Goal: Task Accomplishment & Management: Complete application form

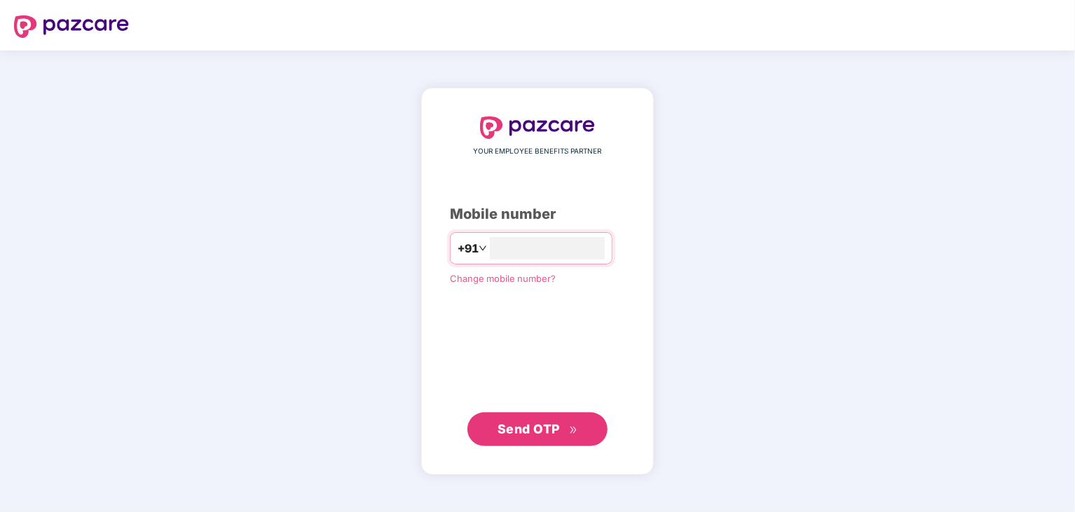
type input "*"
type input "**********"
click at [550, 437] on span "Send OTP" at bounding box center [538, 429] width 81 height 20
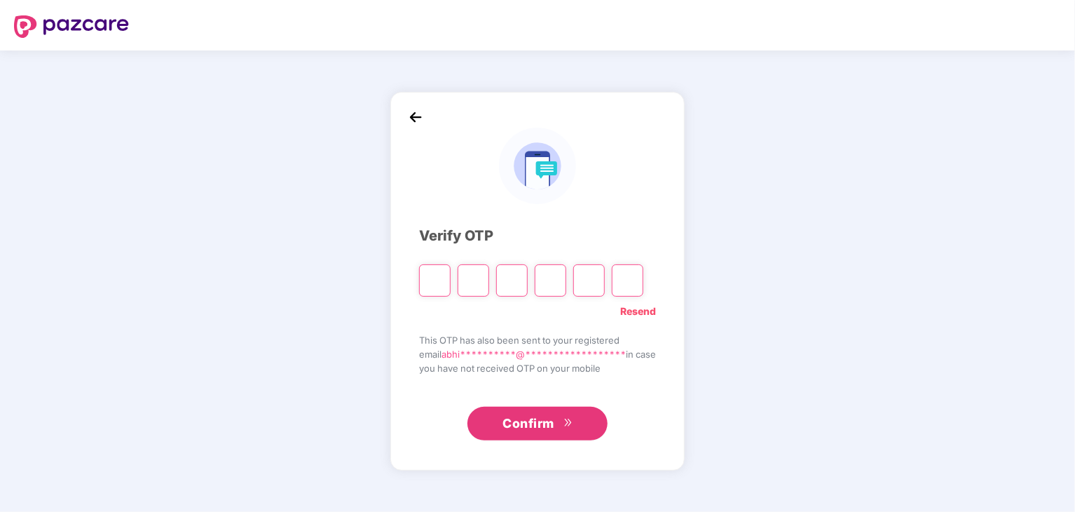
type input "*"
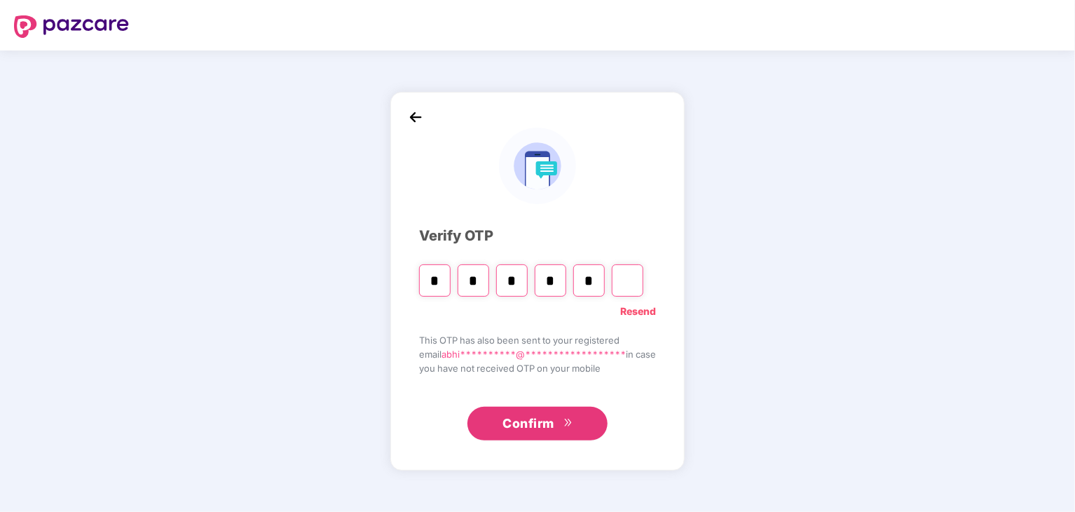
type input "*"
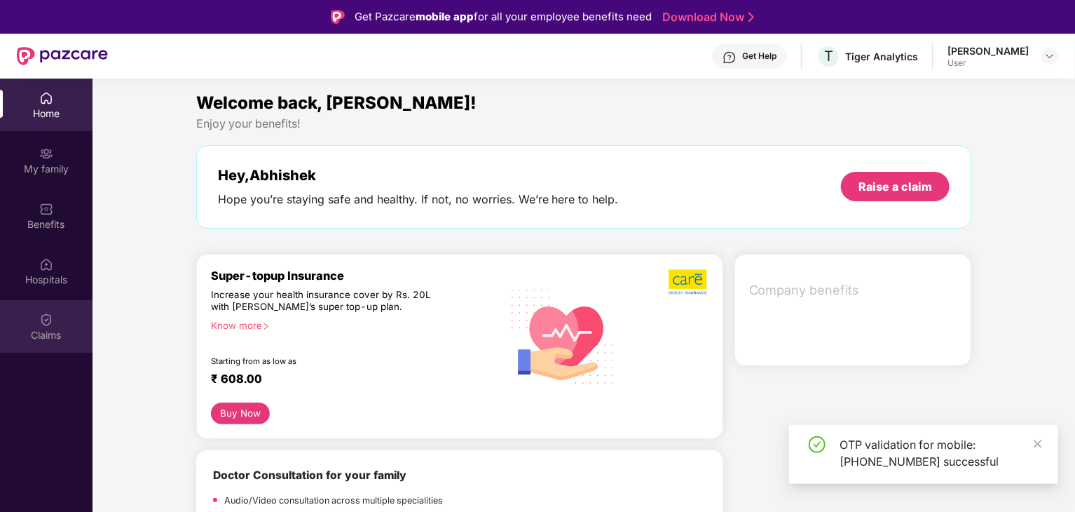
click at [81, 322] on div "Claims" at bounding box center [46, 326] width 93 height 53
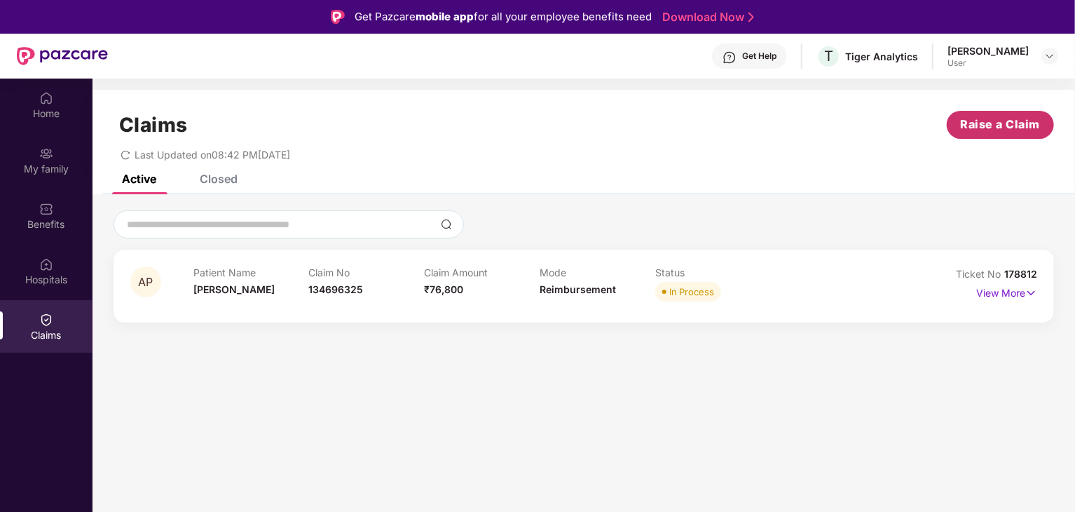
click at [973, 128] on span "Raise a Claim" at bounding box center [1001, 125] width 80 height 18
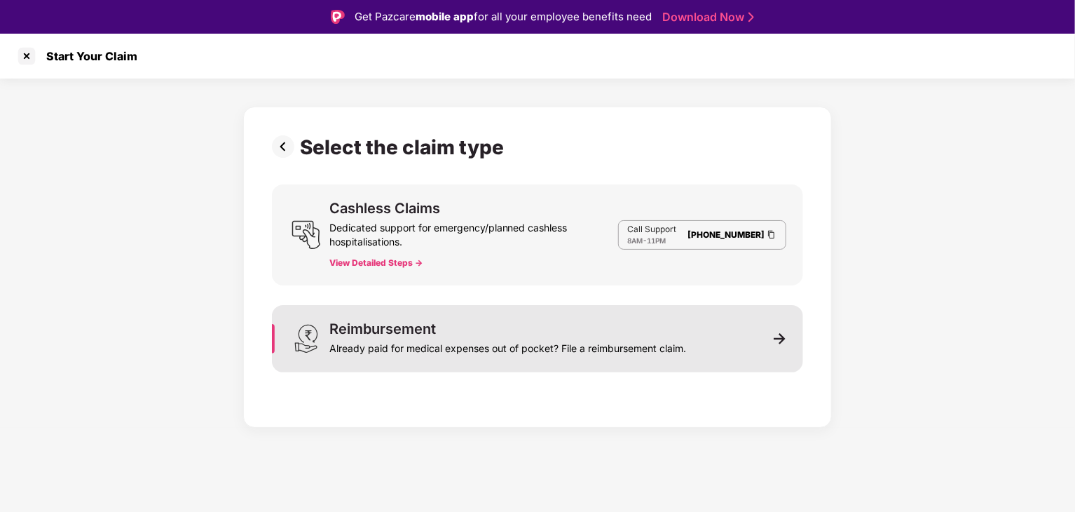
click at [618, 339] on div "Already paid for medical expenses out of pocket? File a reimbursement claim." at bounding box center [507, 346] width 357 height 20
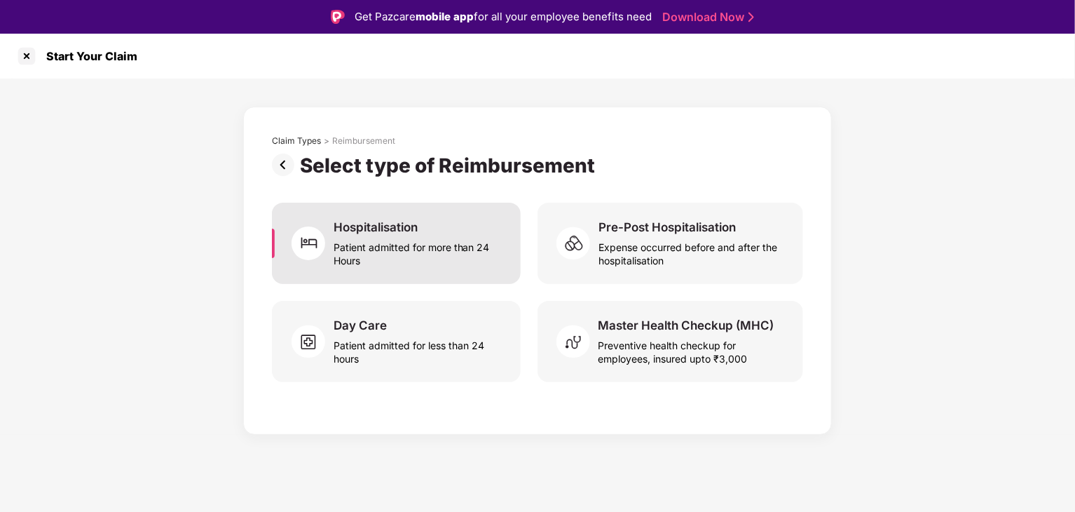
click at [468, 240] on div "Patient admitted for more than 24 Hours" at bounding box center [419, 251] width 170 height 32
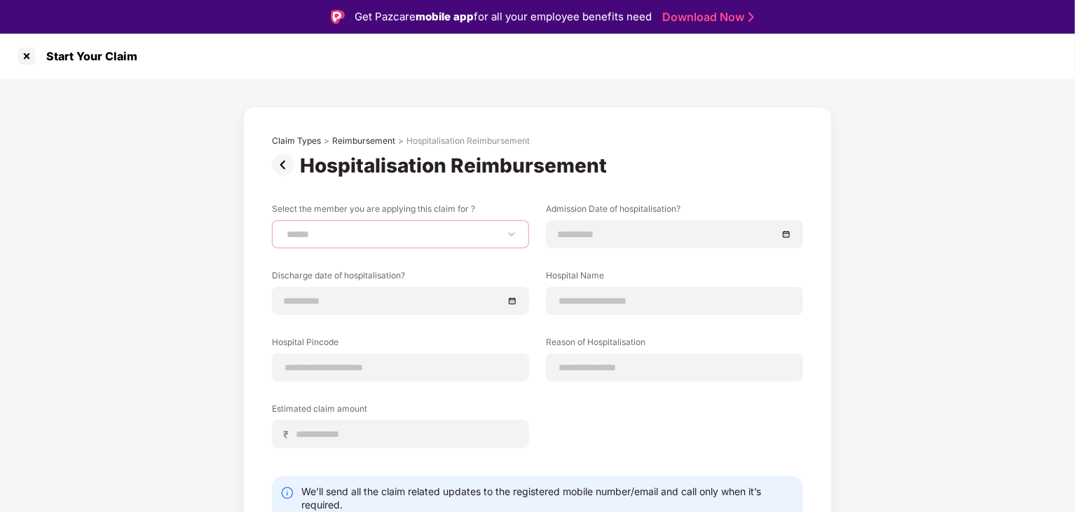
click at [467, 228] on select "**********" at bounding box center [400, 233] width 233 height 11
select select "**********"
click at [284, 228] on select "**********" at bounding box center [400, 233] width 233 height 11
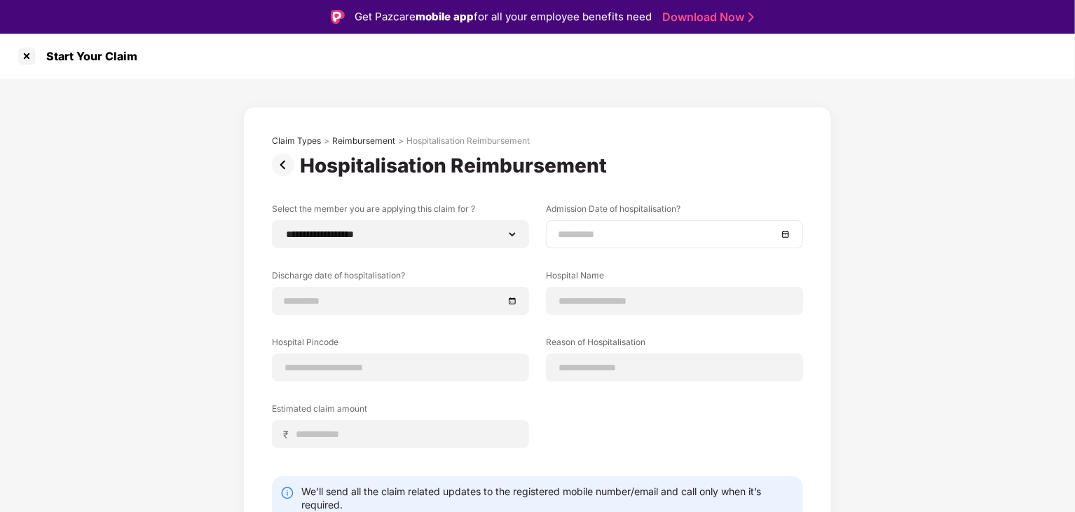
click at [785, 233] on div at bounding box center [674, 233] width 233 height 15
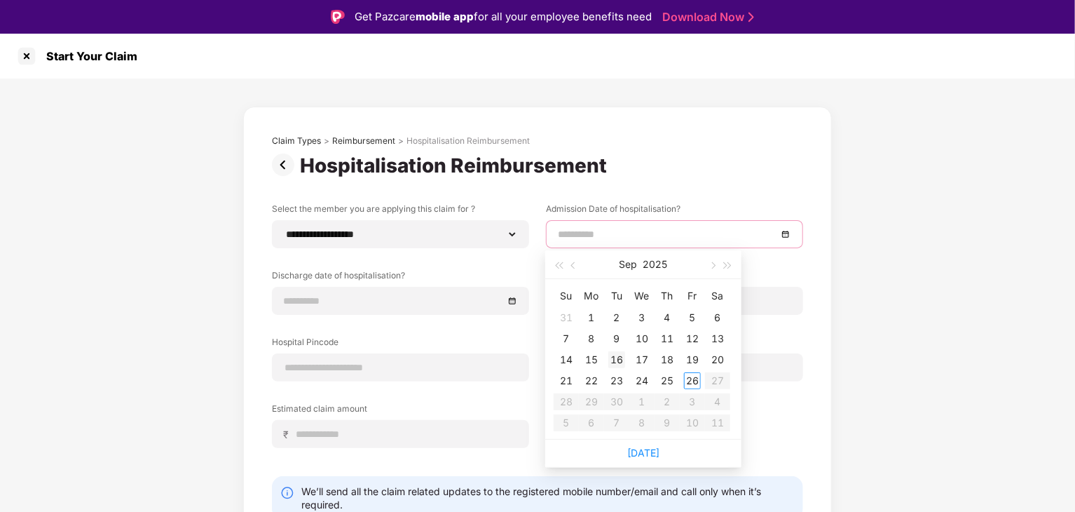
type input "**********"
click at [615, 357] on div "16" at bounding box center [616, 359] width 17 height 17
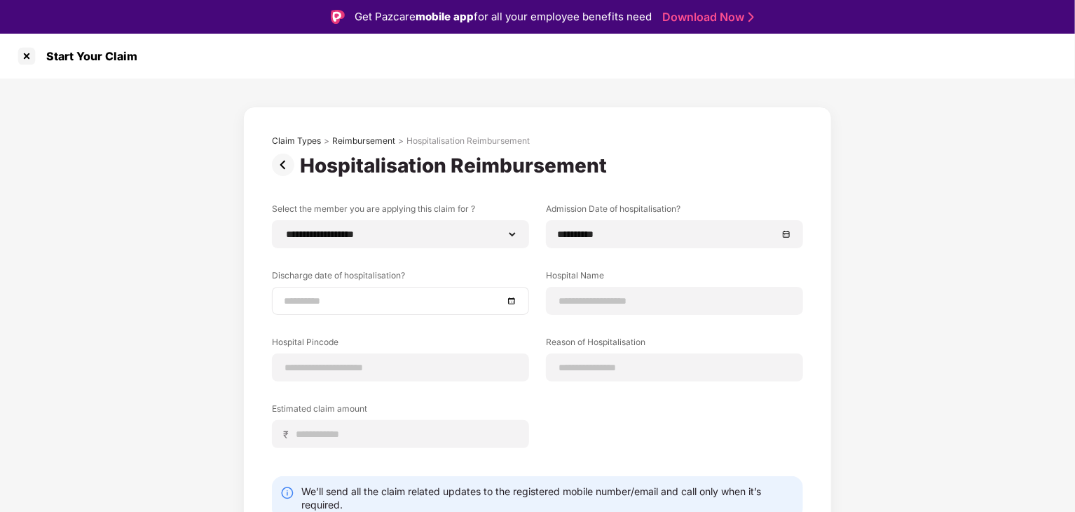
click at [510, 299] on div at bounding box center [400, 300] width 233 height 15
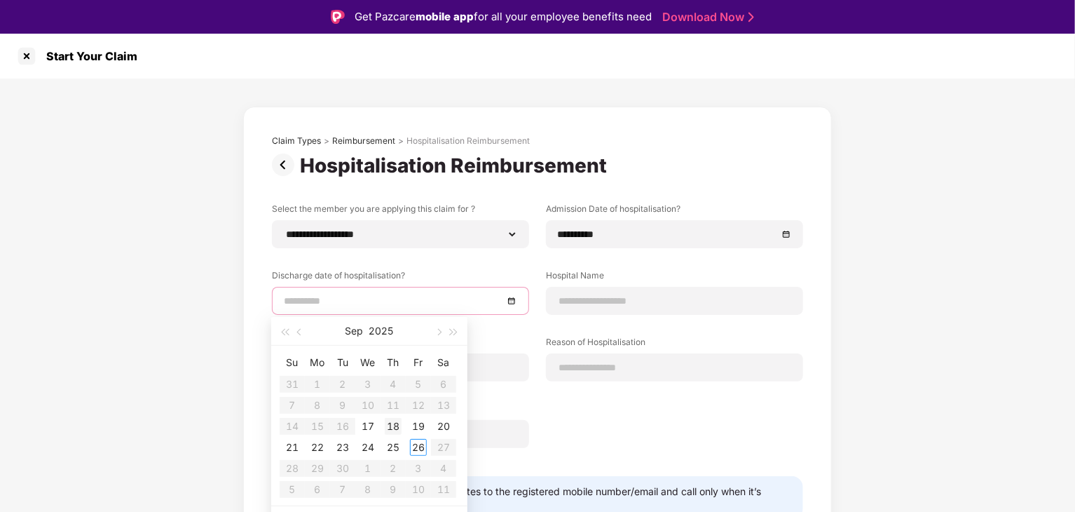
type input "**********"
click at [392, 428] on div "18" at bounding box center [393, 426] width 17 height 17
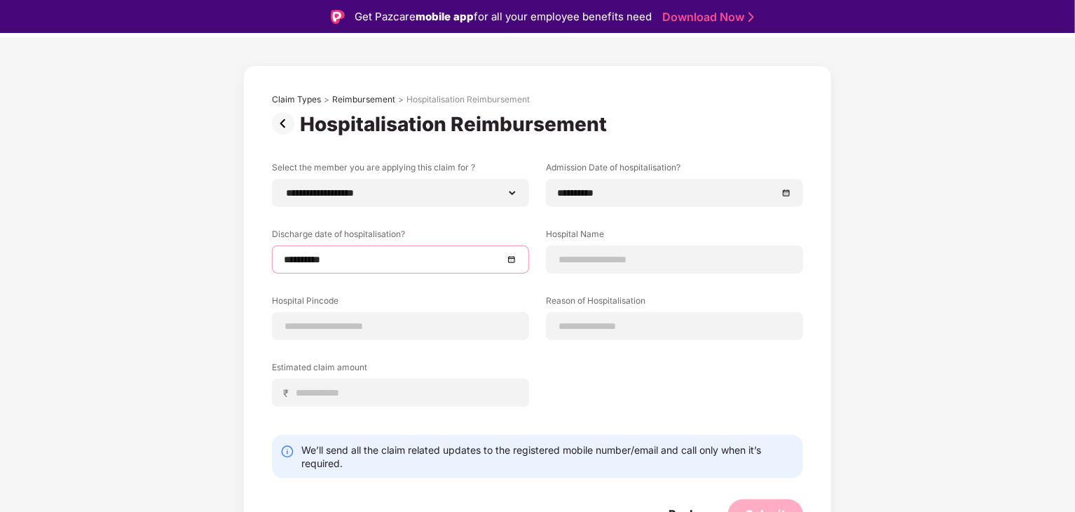
scroll to position [60, 0]
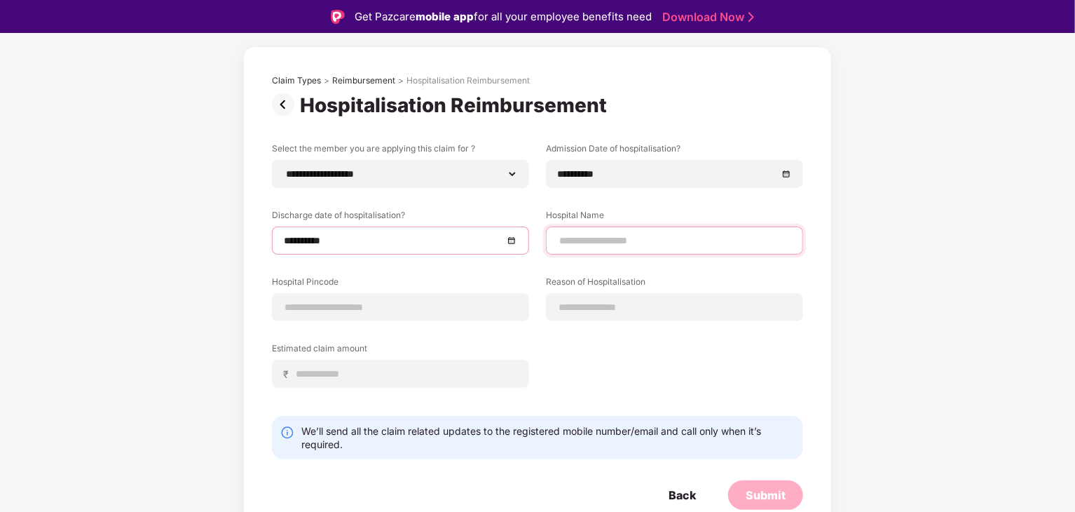
click at [687, 238] on input at bounding box center [674, 240] width 233 height 15
type input "**********"
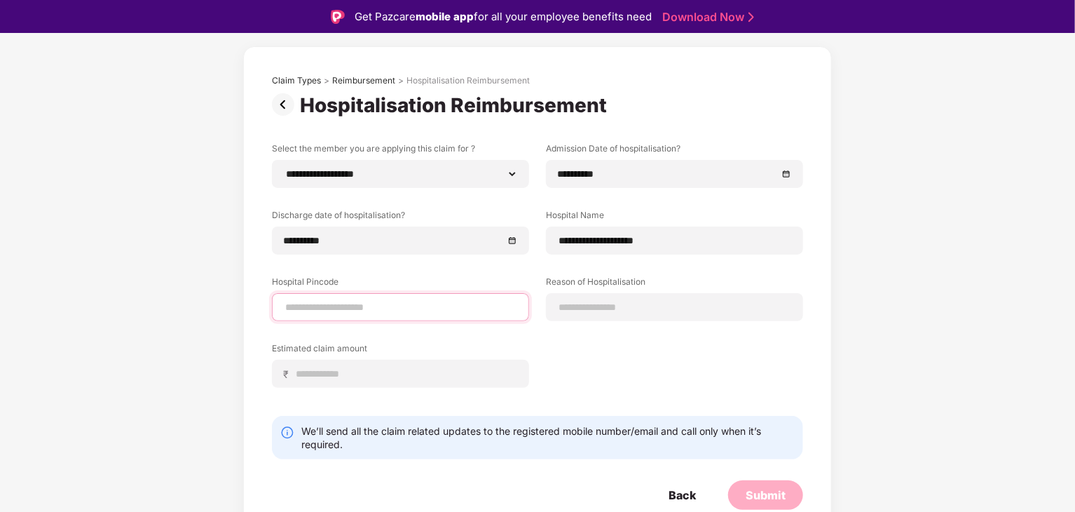
click at [452, 303] on input at bounding box center [400, 307] width 233 height 15
type input "******"
select select "*******"
select select "**********"
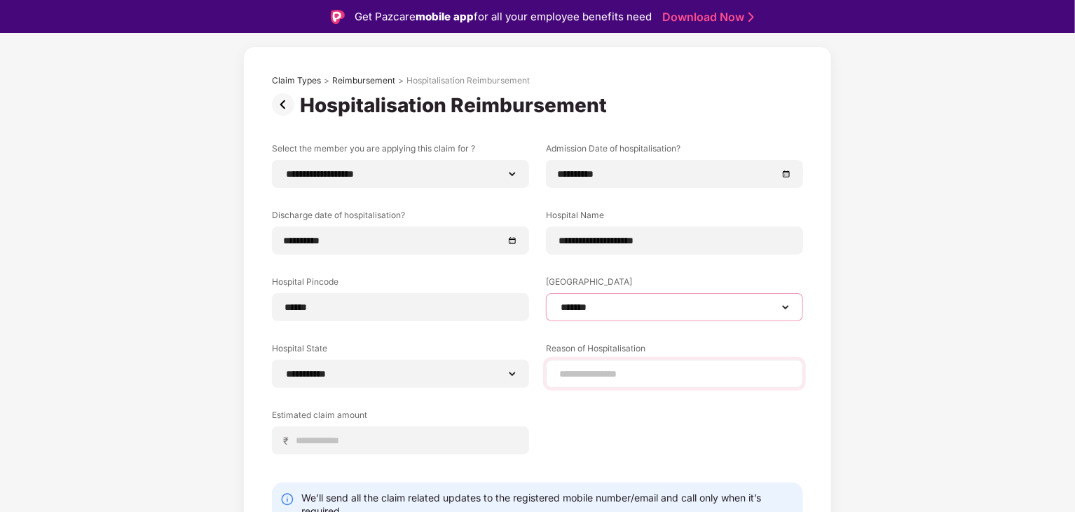
click at [648, 303] on select "**********" at bounding box center [674, 306] width 233 height 11
click at [520, 336] on div "**********" at bounding box center [537, 308] width 531 height 333
click at [634, 375] on input at bounding box center [674, 374] width 233 height 15
click at [918, 363] on div "**********" at bounding box center [537, 315] width 1075 height 594
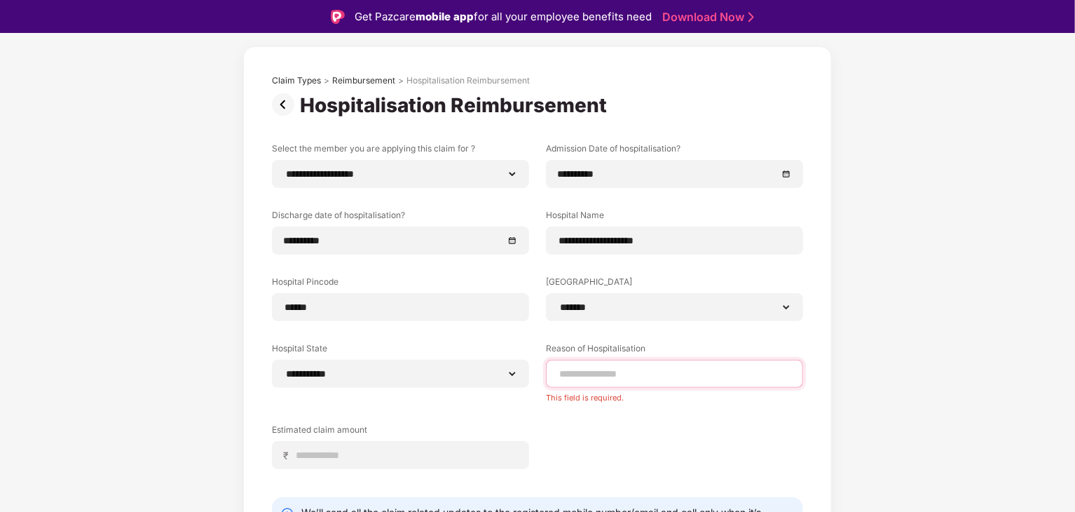
click at [724, 374] on input at bounding box center [674, 374] width 233 height 15
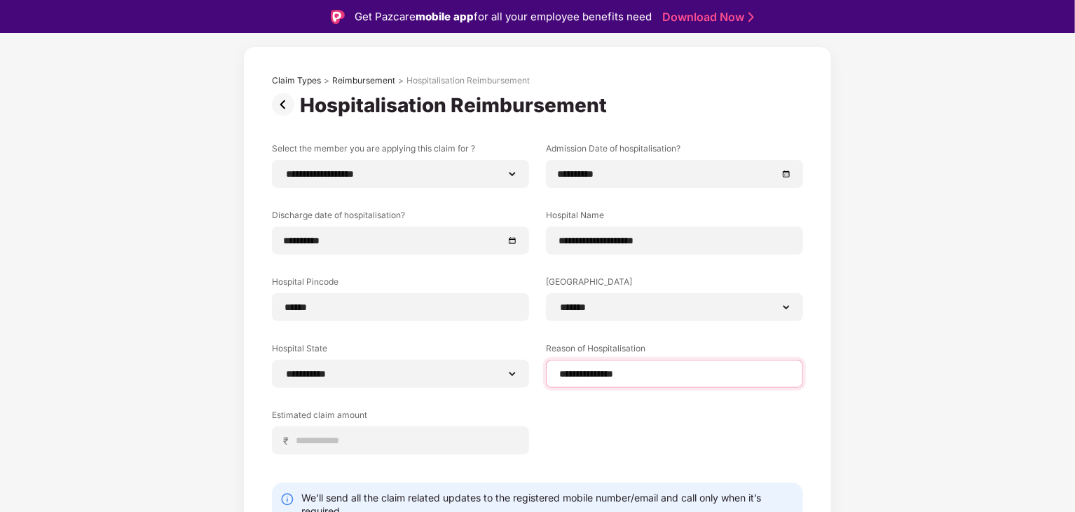
click at [613, 372] on input "**********" at bounding box center [674, 374] width 233 height 15
type input "**********"
click at [622, 407] on div "**********" at bounding box center [537, 308] width 531 height 333
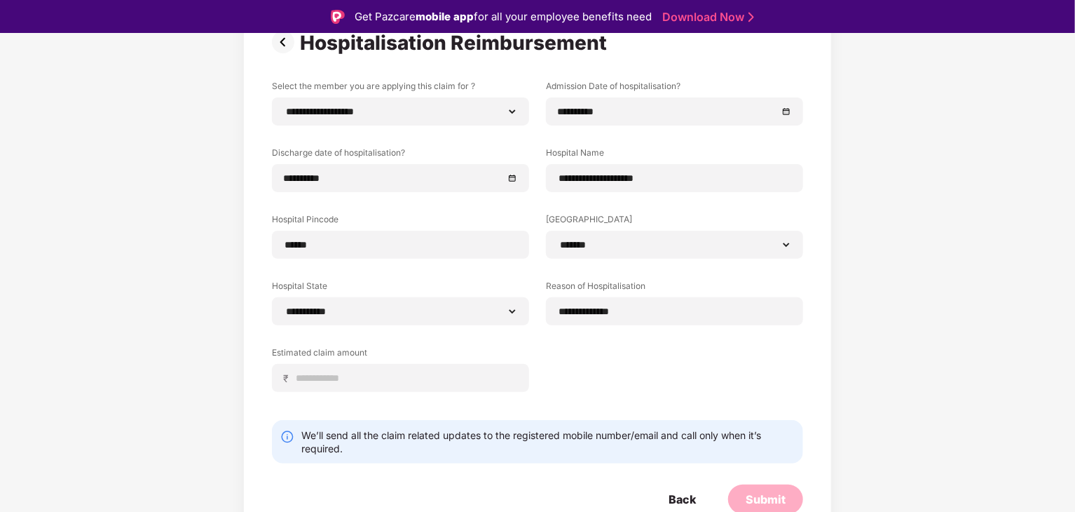
scroll to position [126, 0]
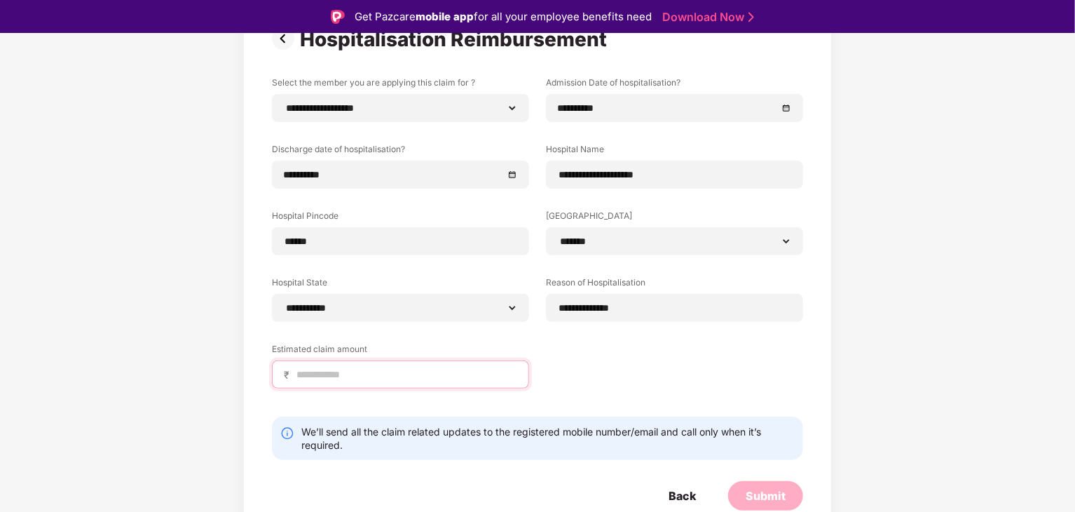
click at [437, 371] on input at bounding box center [406, 374] width 222 height 15
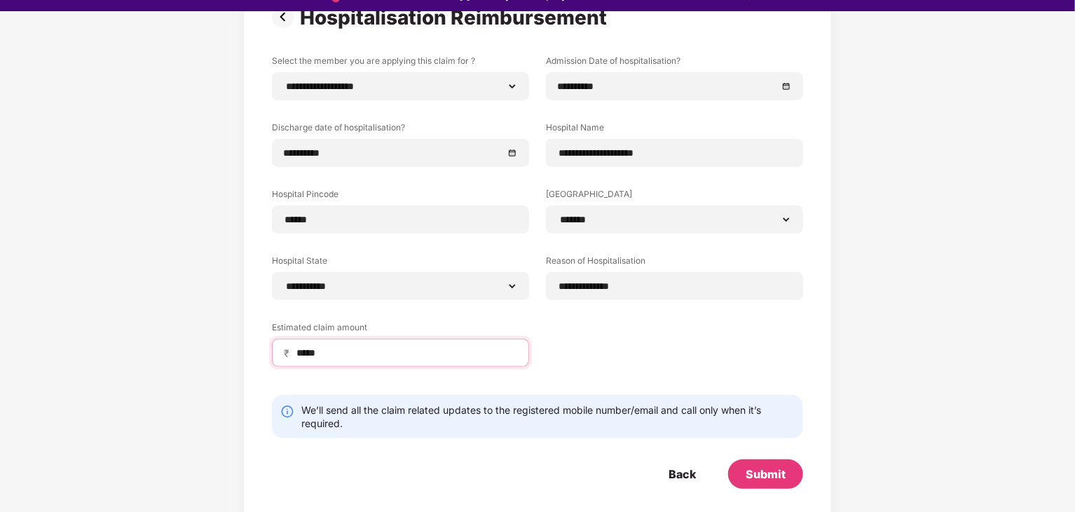
scroll to position [34, 0]
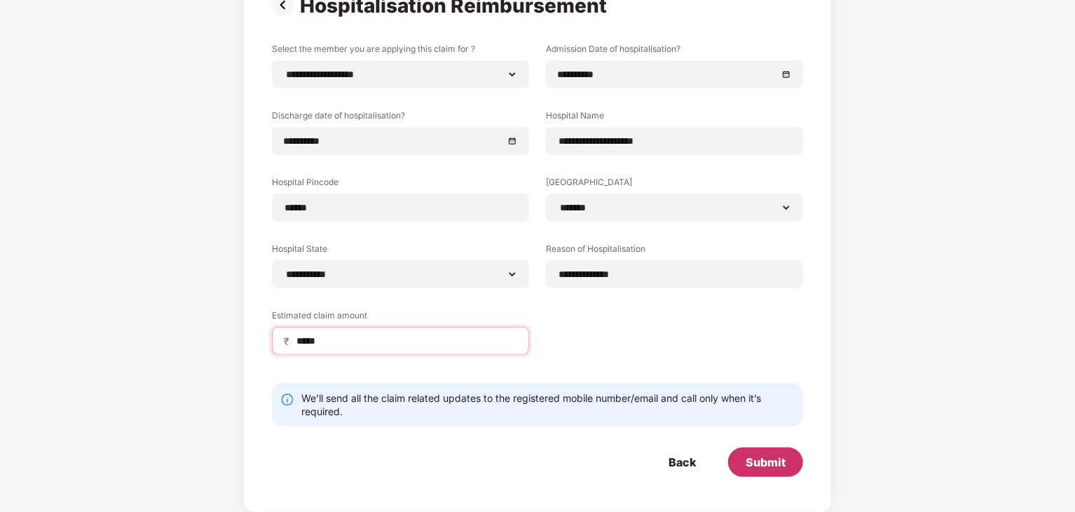
type input "*****"
click at [763, 459] on div "Submit" at bounding box center [766, 461] width 40 height 15
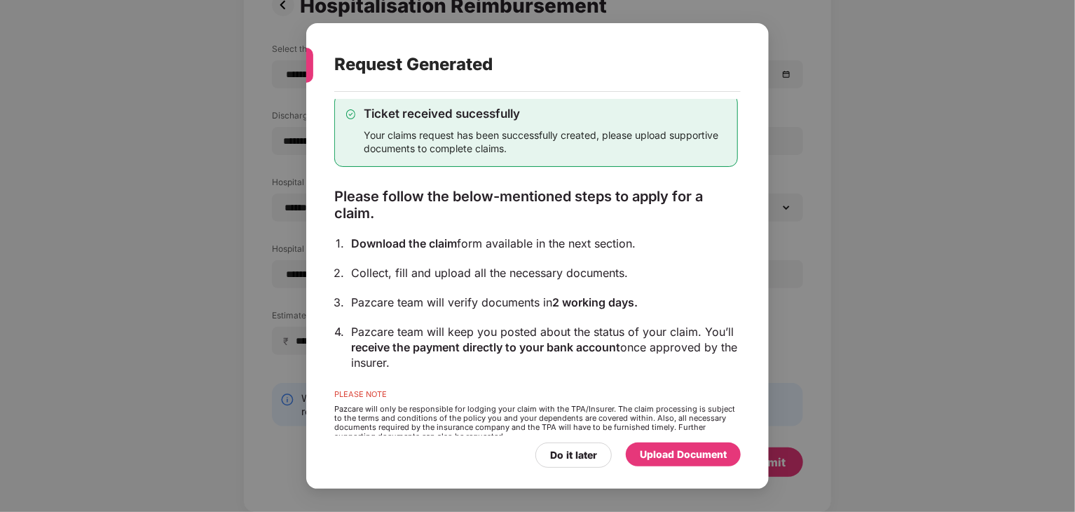
scroll to position [50, 0]
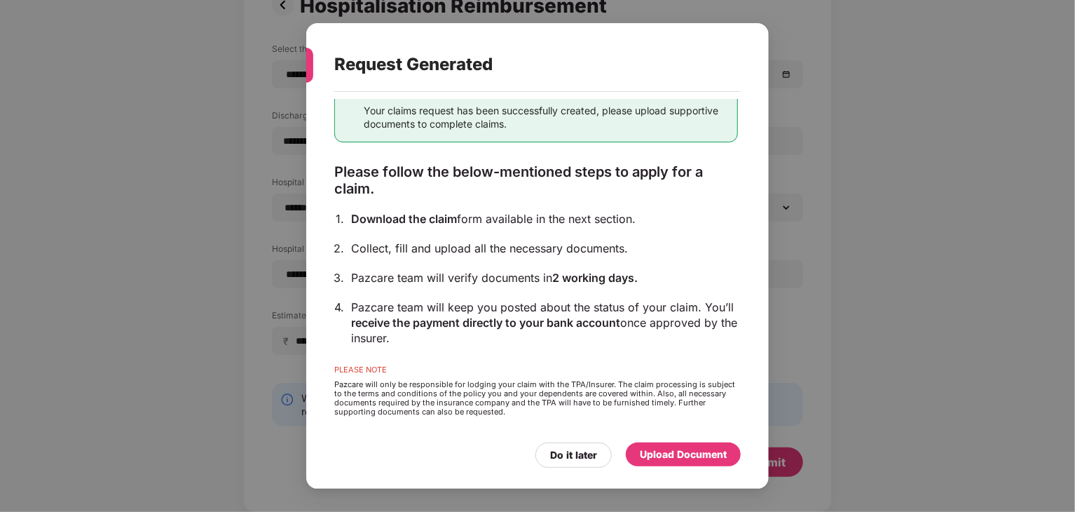
click at [659, 453] on div "Upload Document" at bounding box center [683, 453] width 87 height 15
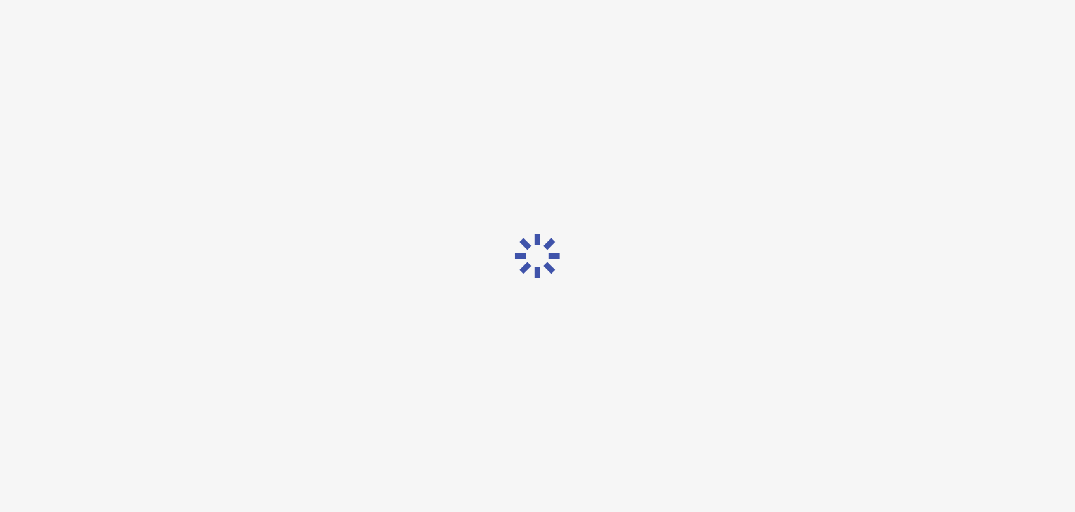
scroll to position [0, 0]
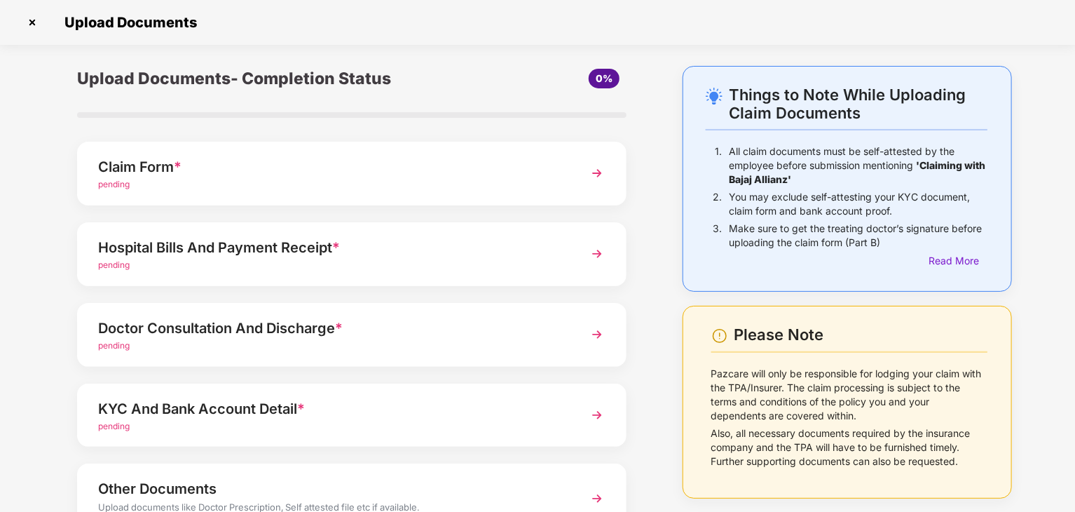
click at [412, 188] on div "pending" at bounding box center [330, 184] width 465 height 13
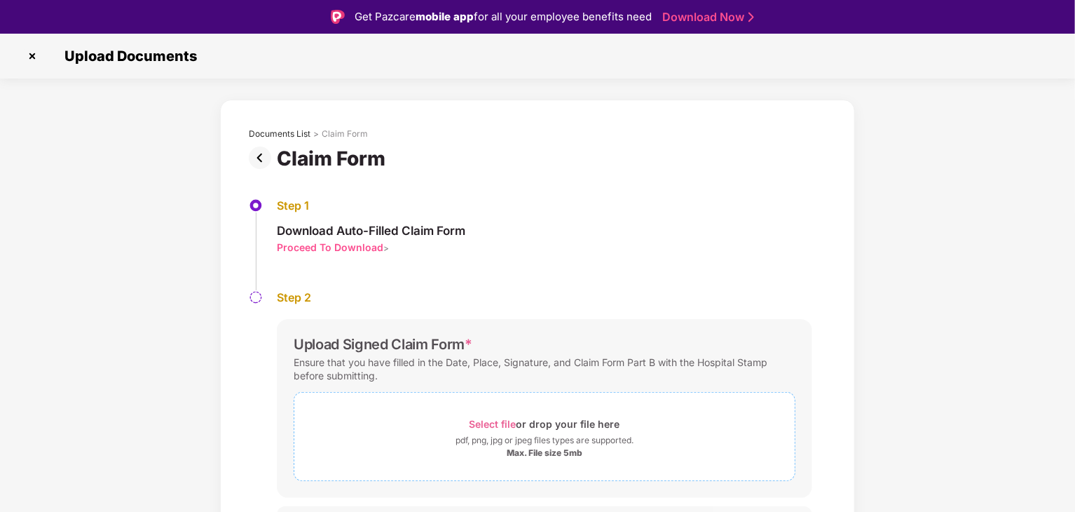
click at [500, 427] on span "Select file" at bounding box center [493, 424] width 47 height 12
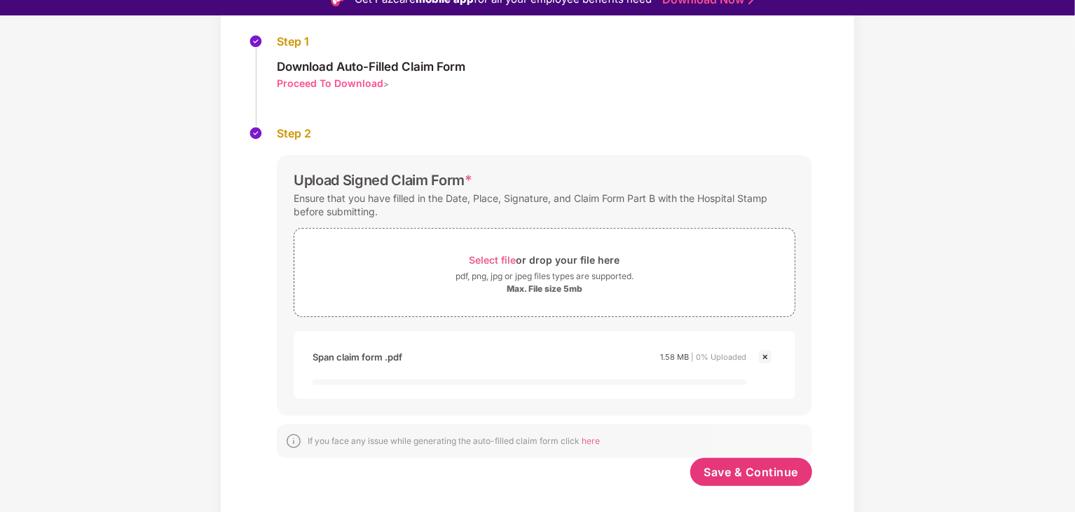
scroll to position [34, 0]
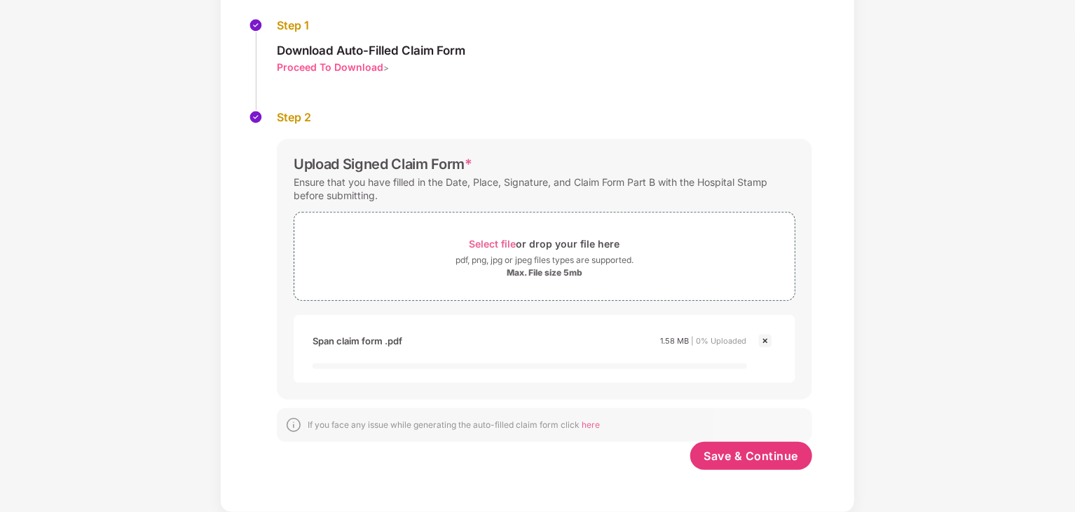
click at [895, 264] on div "Documents List > Claim Form Claim Form Step 1 Download Auto-Filled Claim Form P…" at bounding box center [537, 215] width 1075 height 593
click at [952, 247] on div "Documents List > Claim Form Claim Form Step 1 Download Auto-Filled Claim Form P…" at bounding box center [537, 215] width 1075 height 593
click at [902, 194] on div "Documents List > Claim Form Claim Form Step 1 Download Auto-Filled Claim Form P…" at bounding box center [537, 215] width 1075 height 593
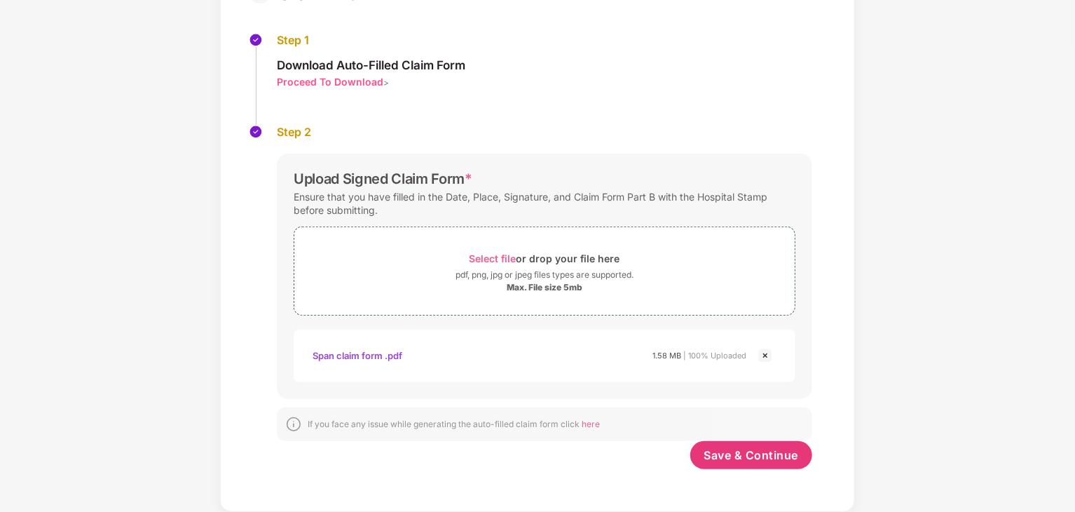
scroll to position [132, 0]
click at [751, 452] on span "Save & Continue" at bounding box center [751, 454] width 95 height 15
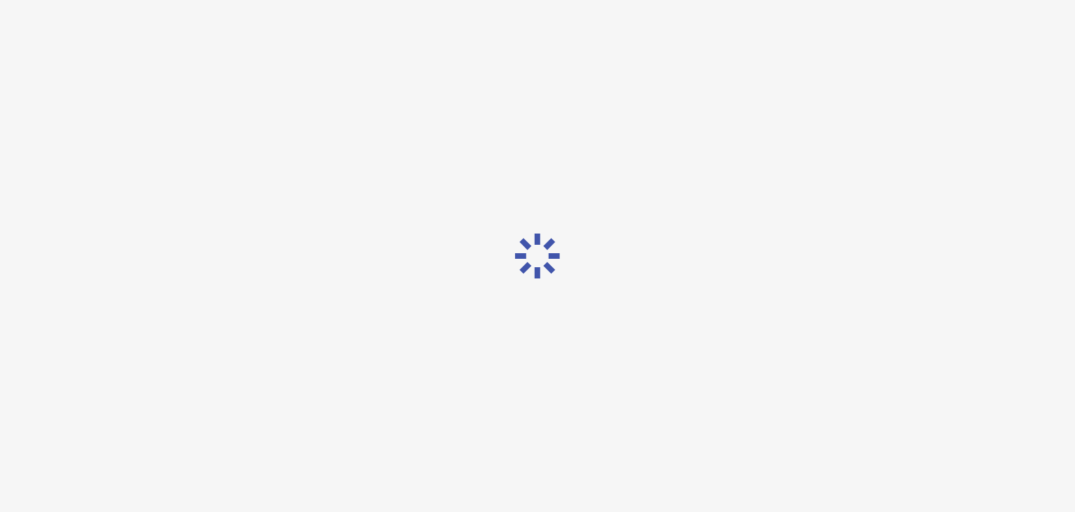
scroll to position [0, 0]
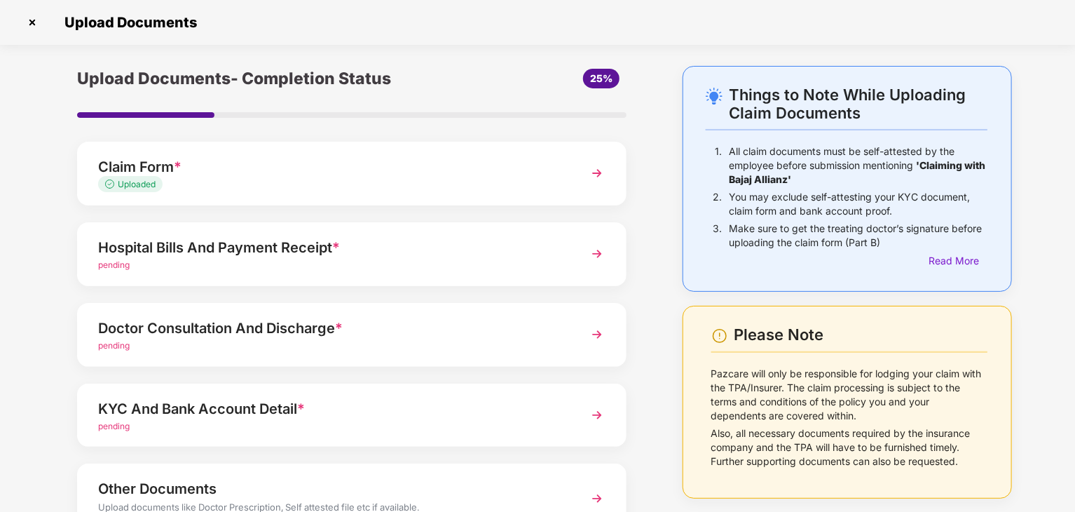
click at [406, 264] on div "pending" at bounding box center [330, 265] width 465 height 13
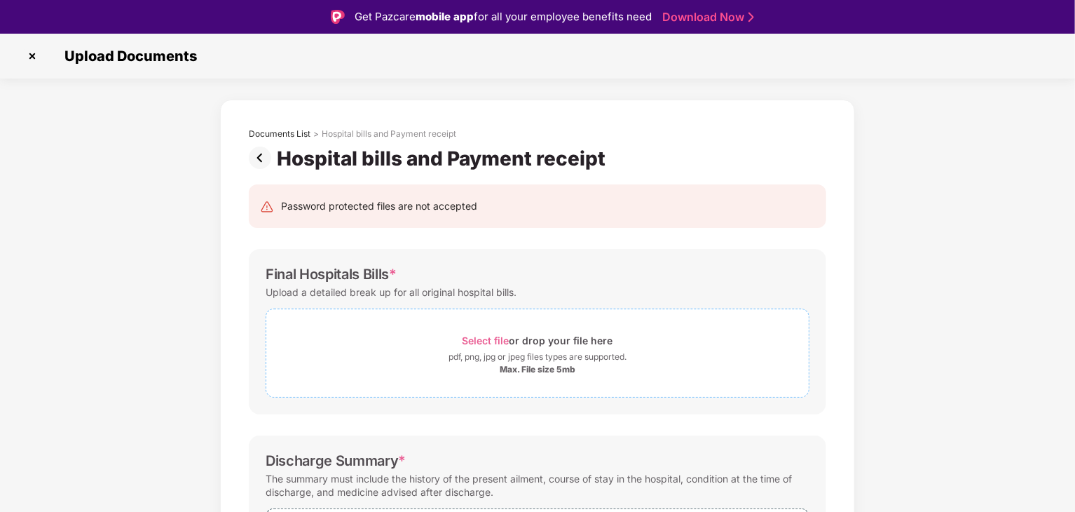
click at [477, 344] on span "Select file" at bounding box center [486, 340] width 47 height 12
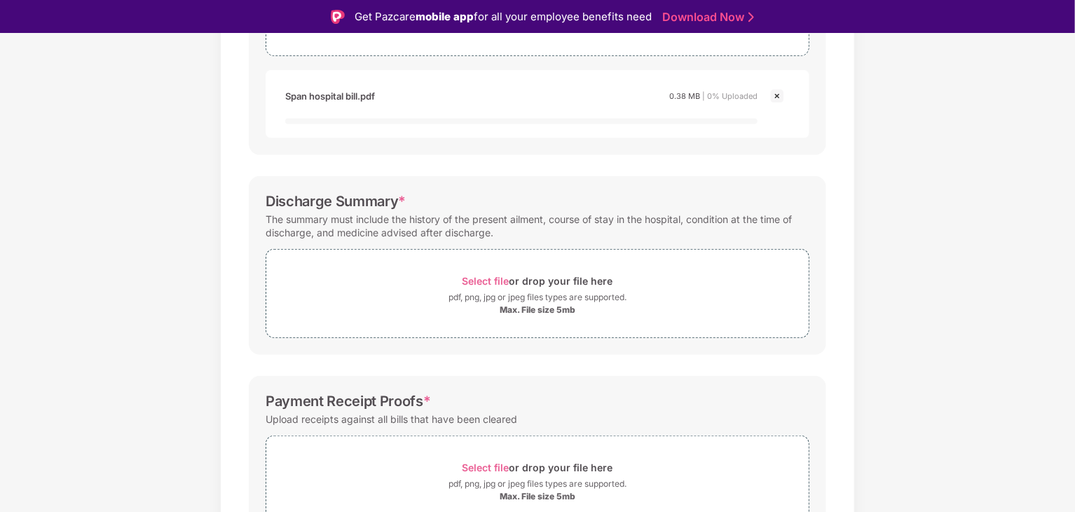
scroll to position [350, 0]
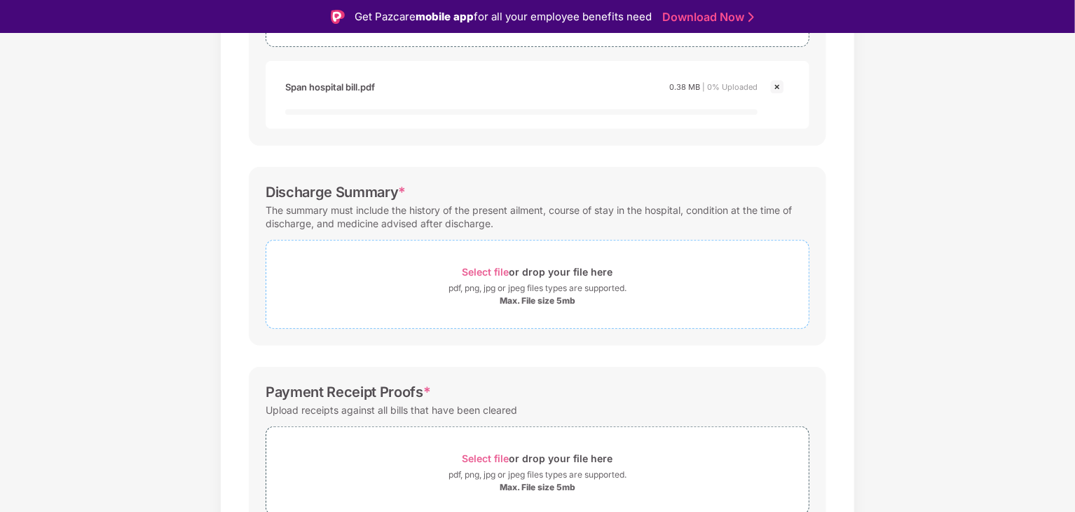
click at [488, 273] on span "Select file" at bounding box center [486, 272] width 47 height 12
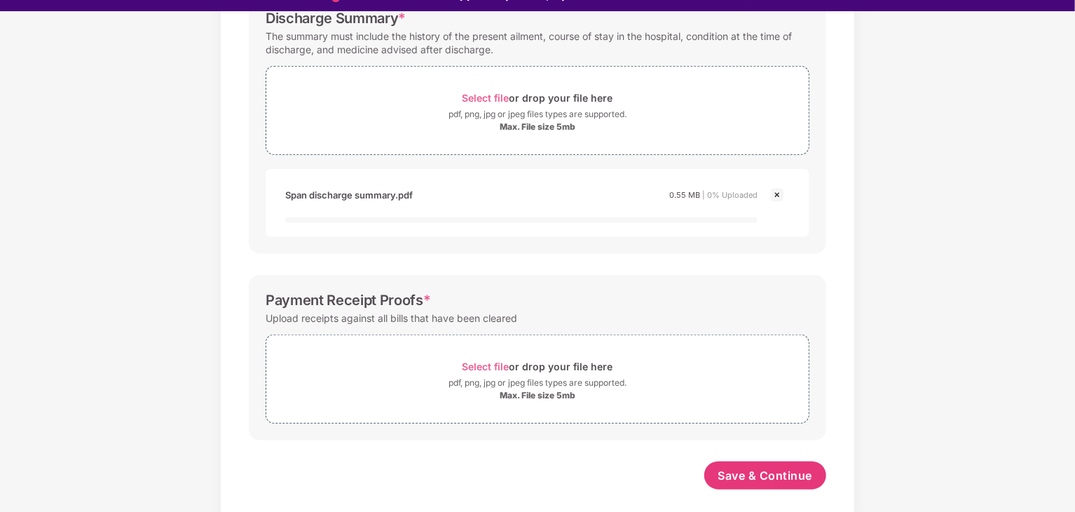
scroll to position [34, 0]
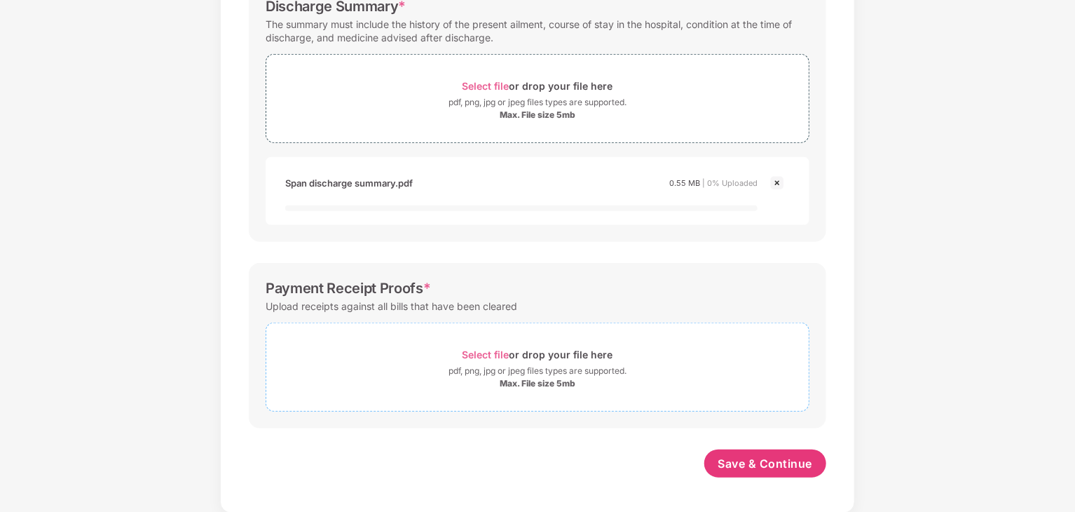
click at [485, 349] on span "Select file" at bounding box center [486, 354] width 47 height 12
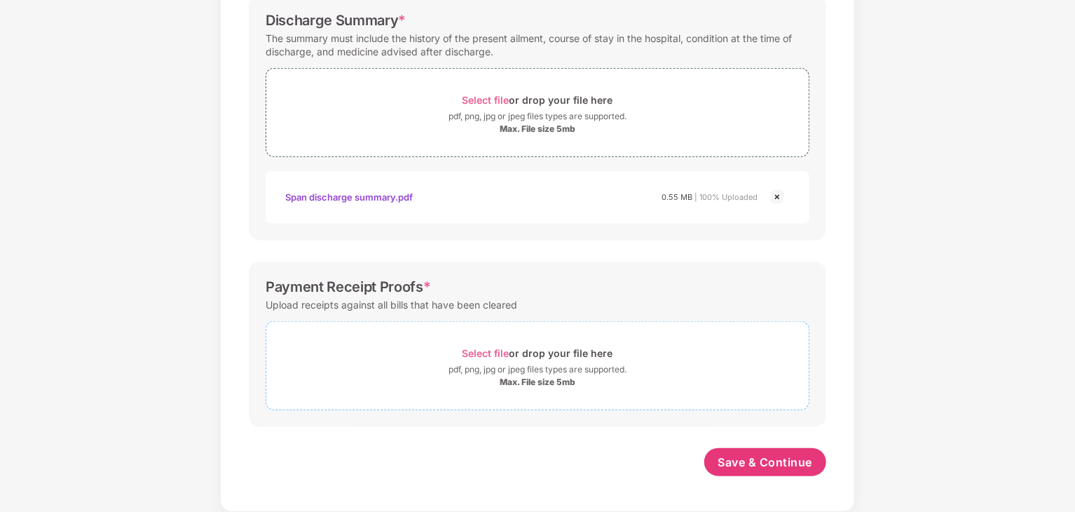
scroll to position [472, 0]
click at [488, 351] on span "Select file" at bounding box center [486, 354] width 47 height 12
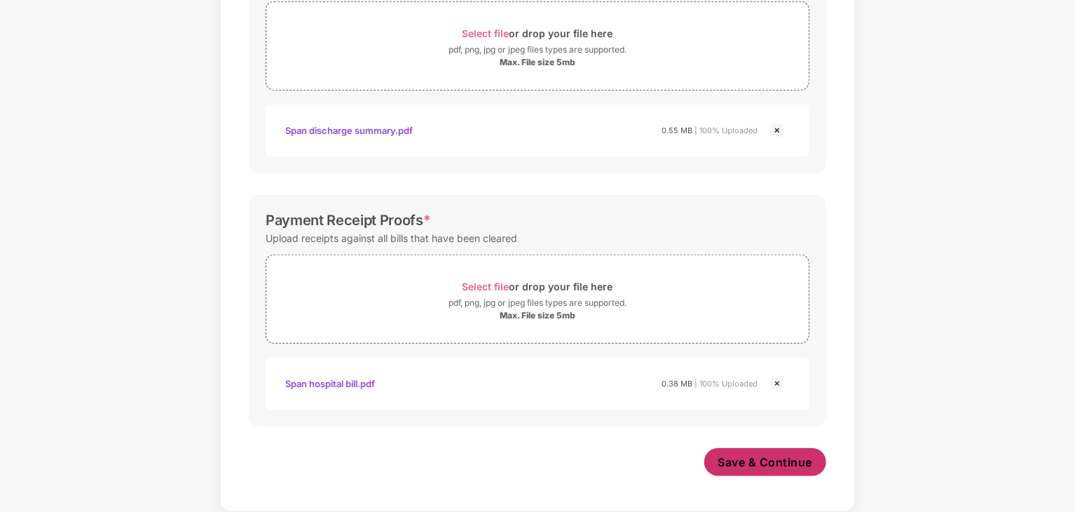
scroll to position [538, 0]
click at [743, 461] on span "Save & Continue" at bounding box center [765, 463] width 95 height 15
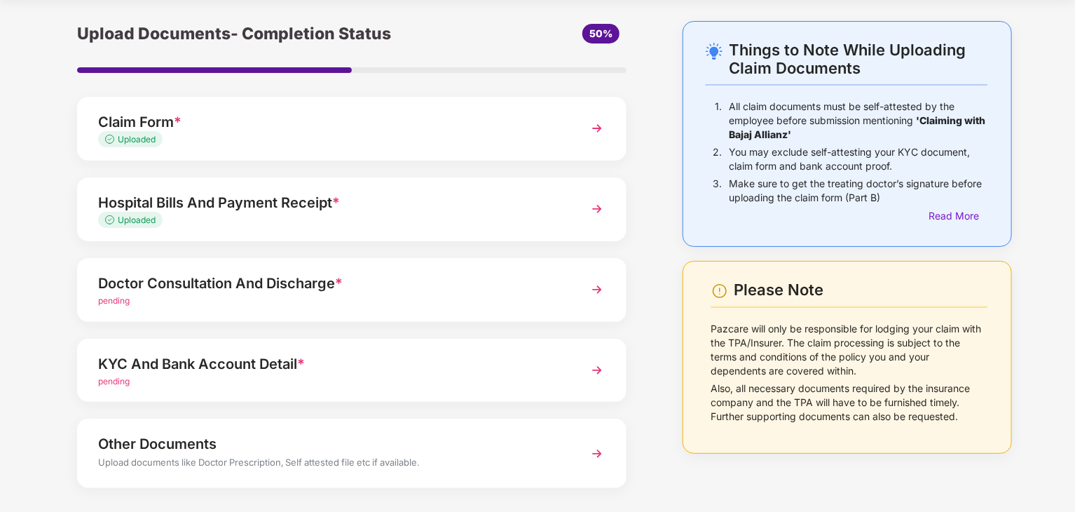
scroll to position [70, 0]
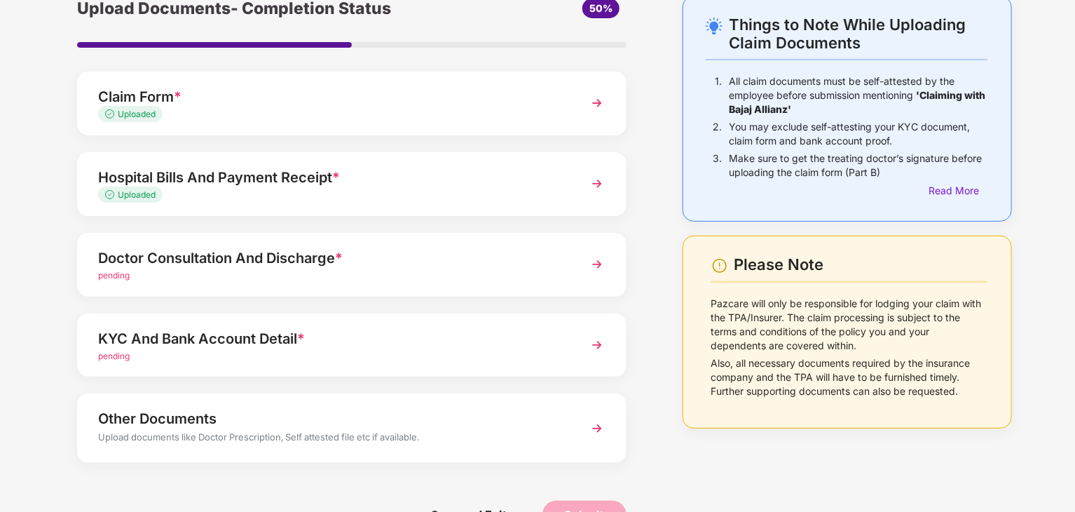
click at [461, 256] on div "Doctor Consultation And Discharge *" at bounding box center [330, 258] width 465 height 22
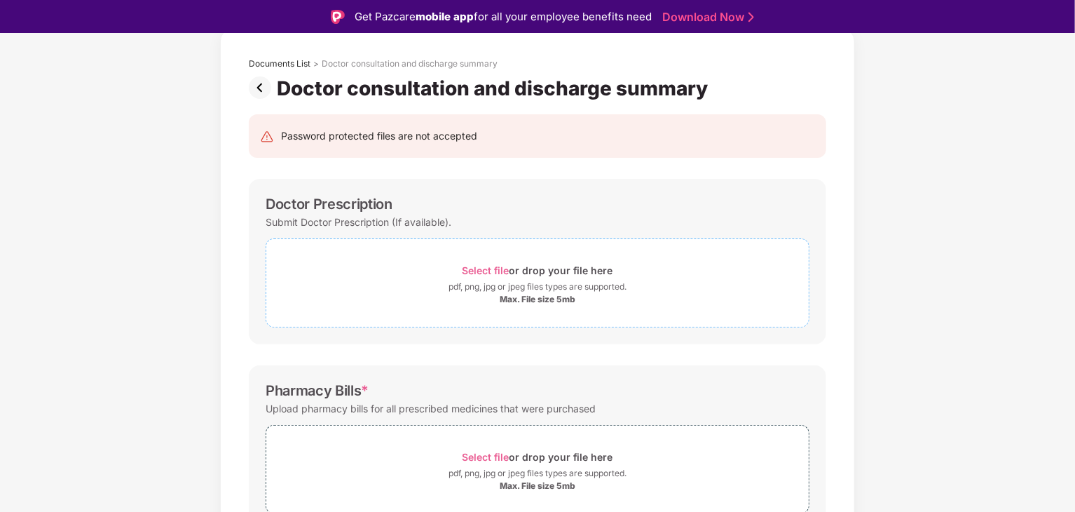
click at [491, 273] on span "Select file" at bounding box center [486, 270] width 47 height 12
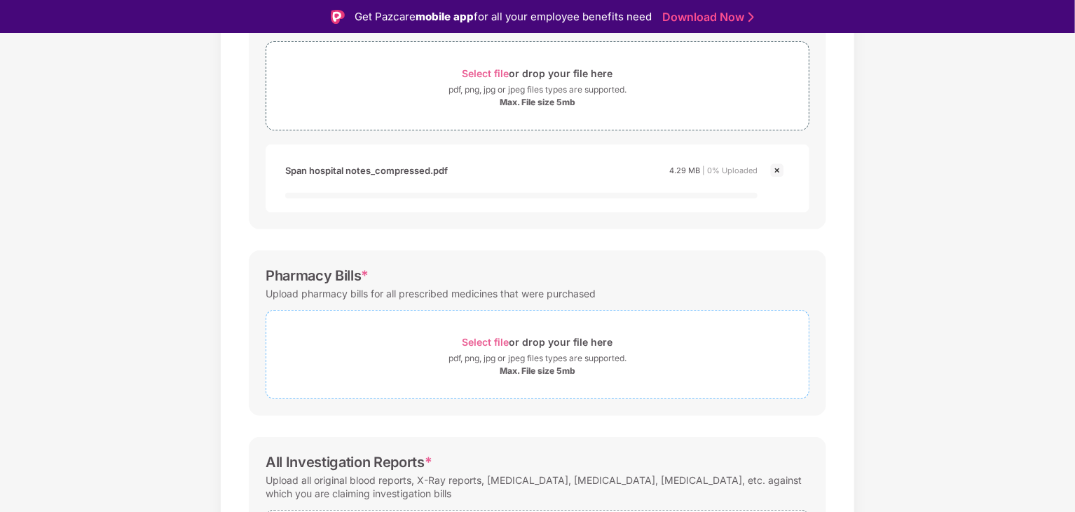
scroll to position [350, 0]
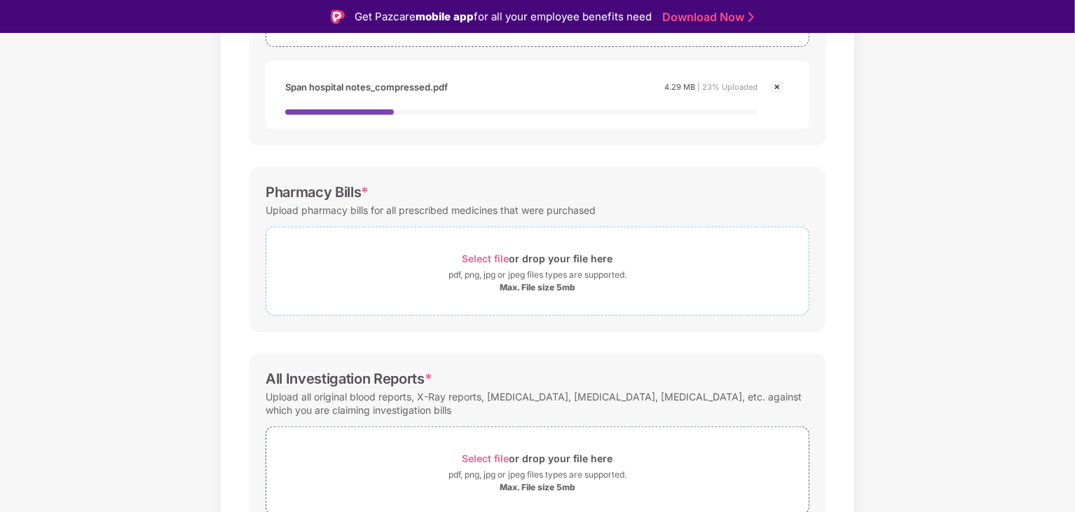
click at [491, 258] on span "Select file" at bounding box center [486, 258] width 47 height 12
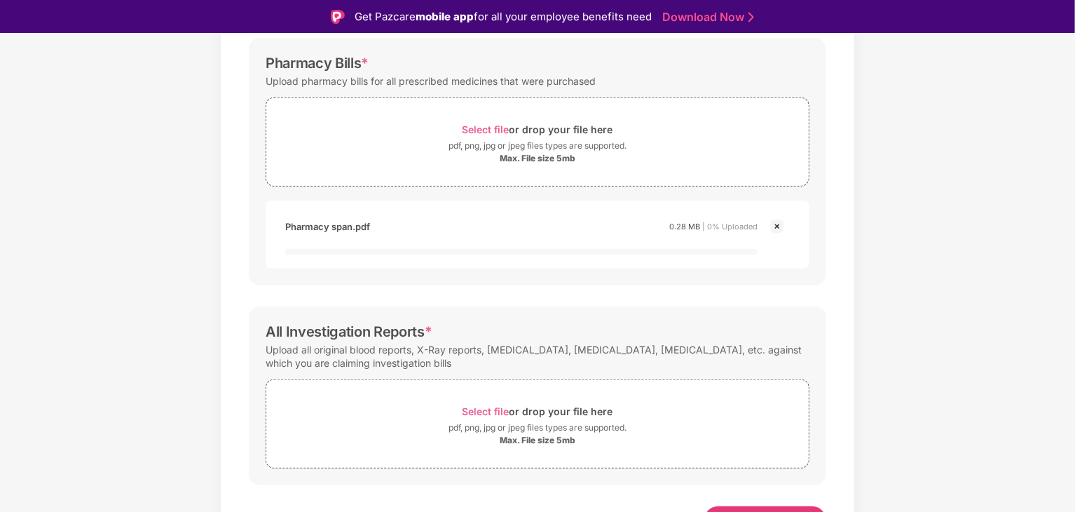
scroll to position [503, 0]
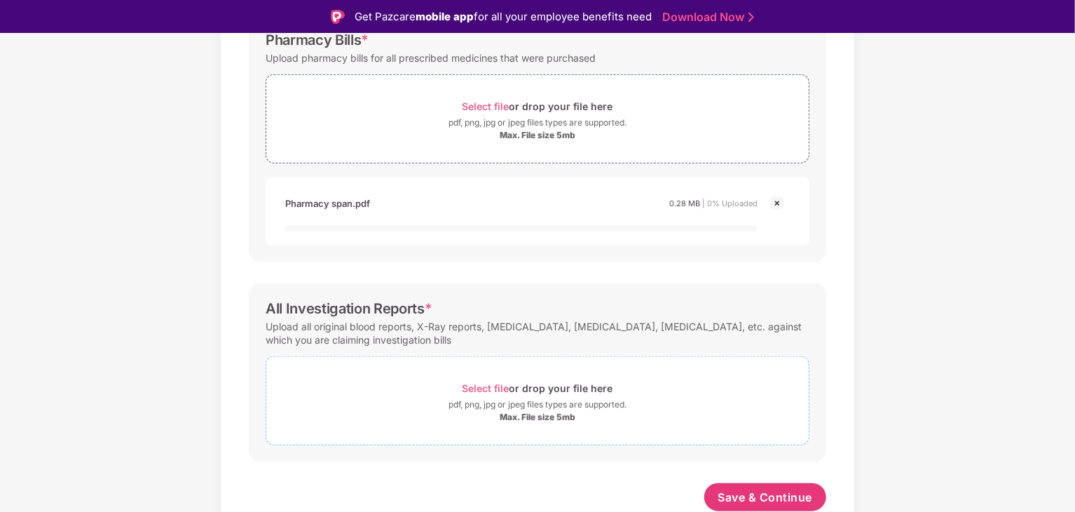
click at [496, 386] on span "Select file" at bounding box center [486, 388] width 47 height 12
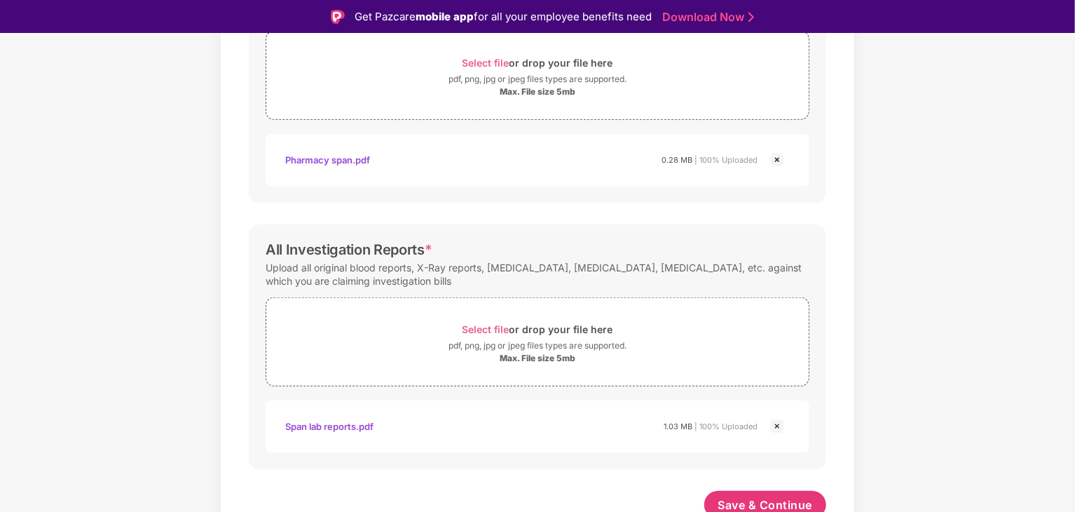
scroll to position [538, 0]
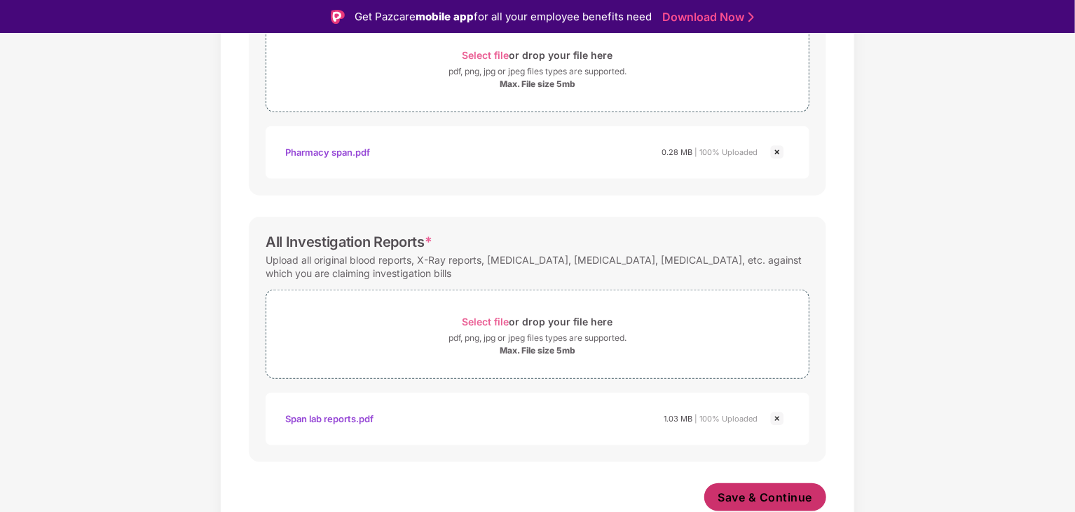
click at [773, 490] on span "Save & Continue" at bounding box center [765, 496] width 95 height 15
click at [929, 203] on div "Documents List > Doctor consultation and discharge summary Doctor consultation …" at bounding box center [537, 53] width 1075 height 985
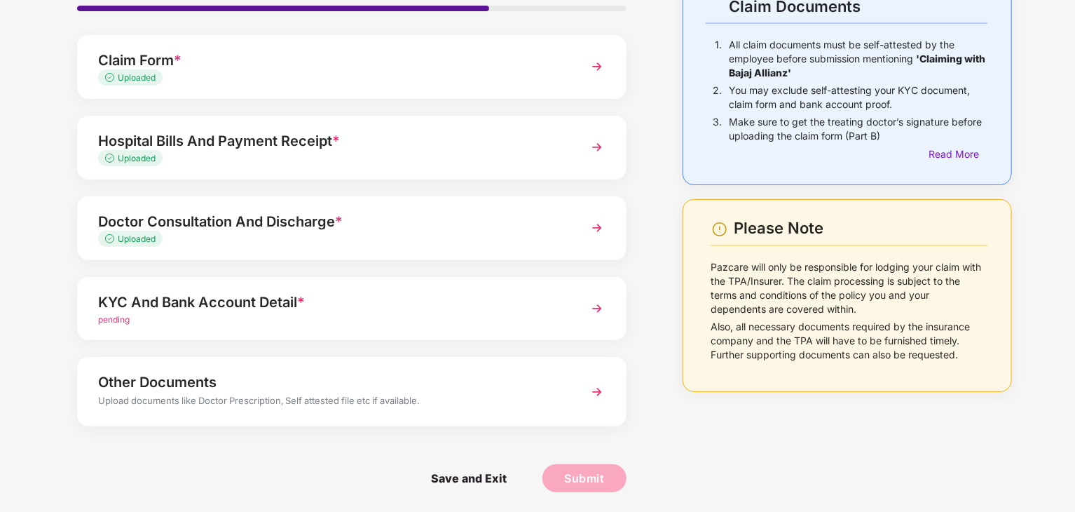
scroll to position [108, 0]
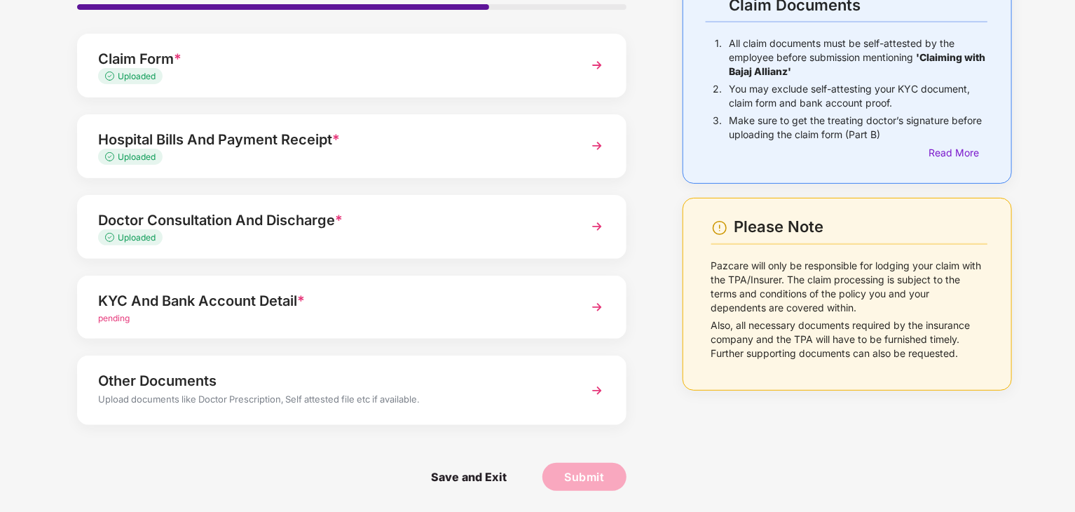
click at [420, 312] on div "pending" at bounding box center [330, 318] width 465 height 13
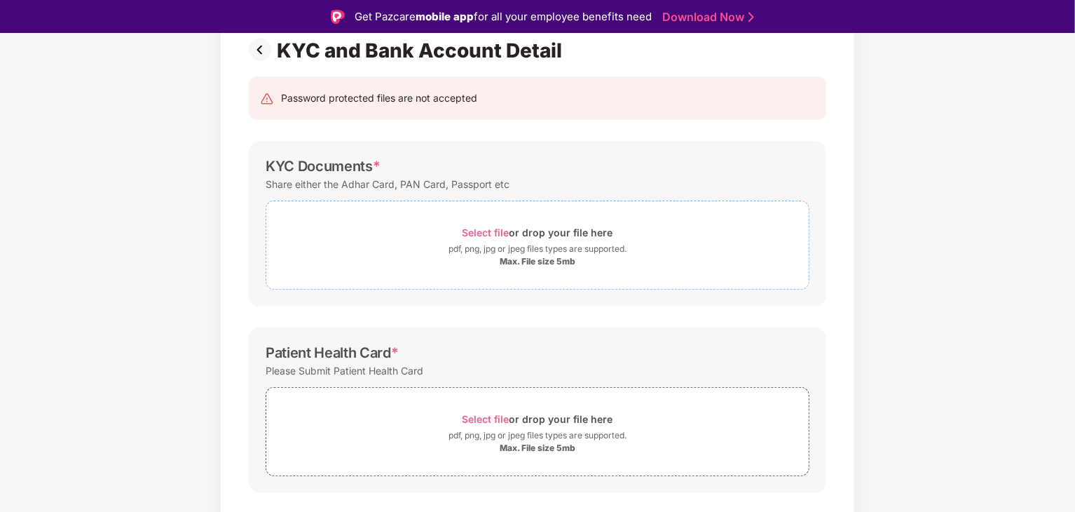
click at [487, 229] on span "Select file" at bounding box center [486, 232] width 47 height 12
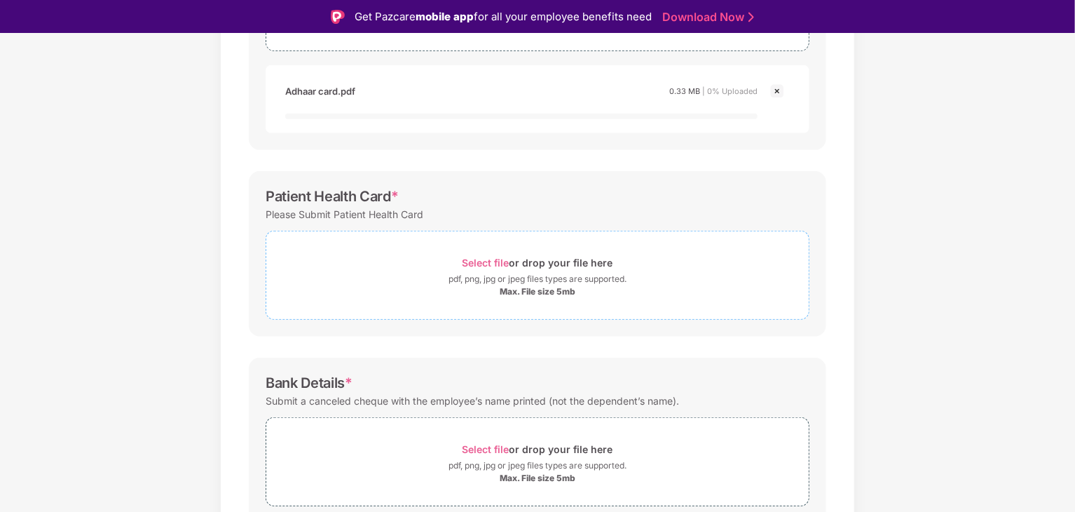
scroll to position [388, 0]
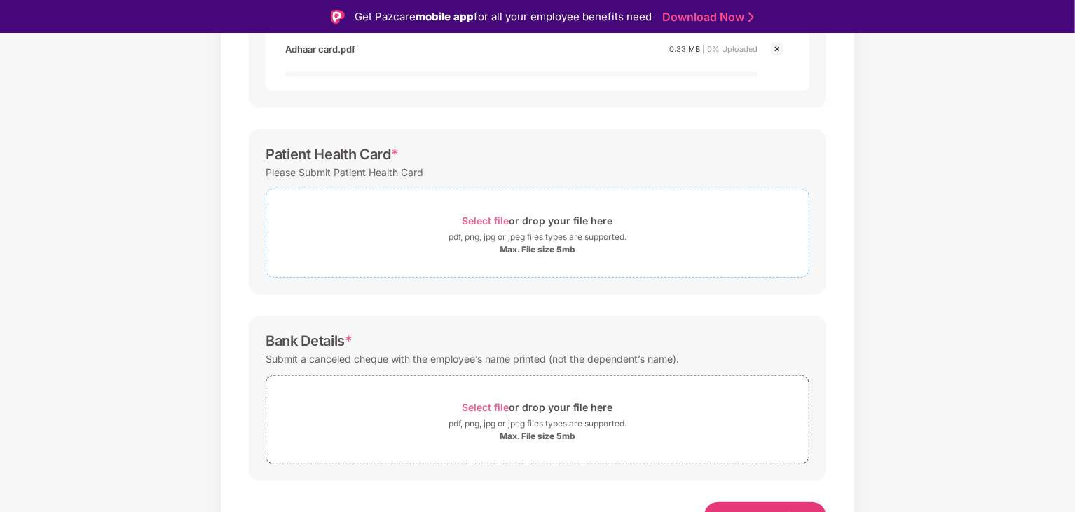
click at [482, 221] on span "Select file" at bounding box center [486, 220] width 47 height 12
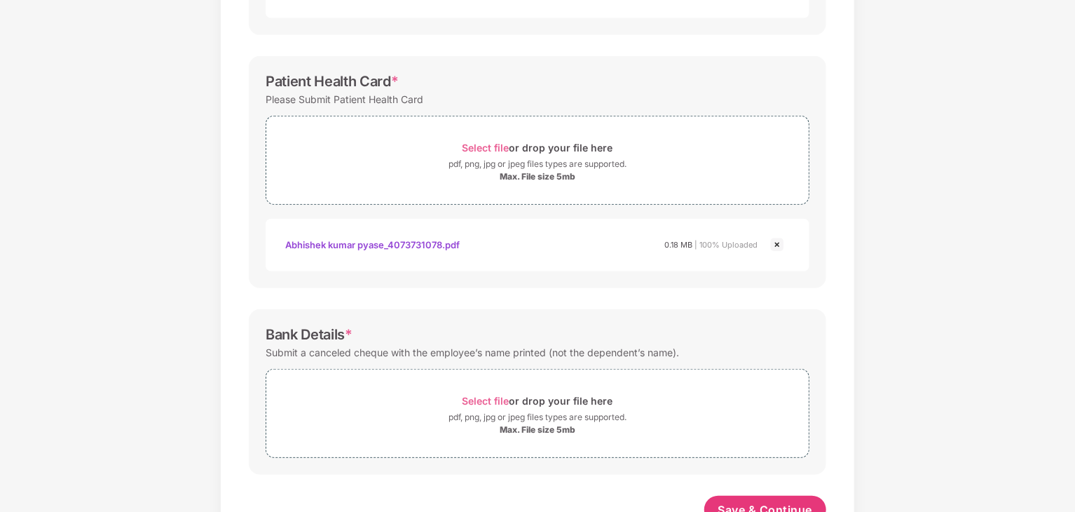
scroll to position [459, 0]
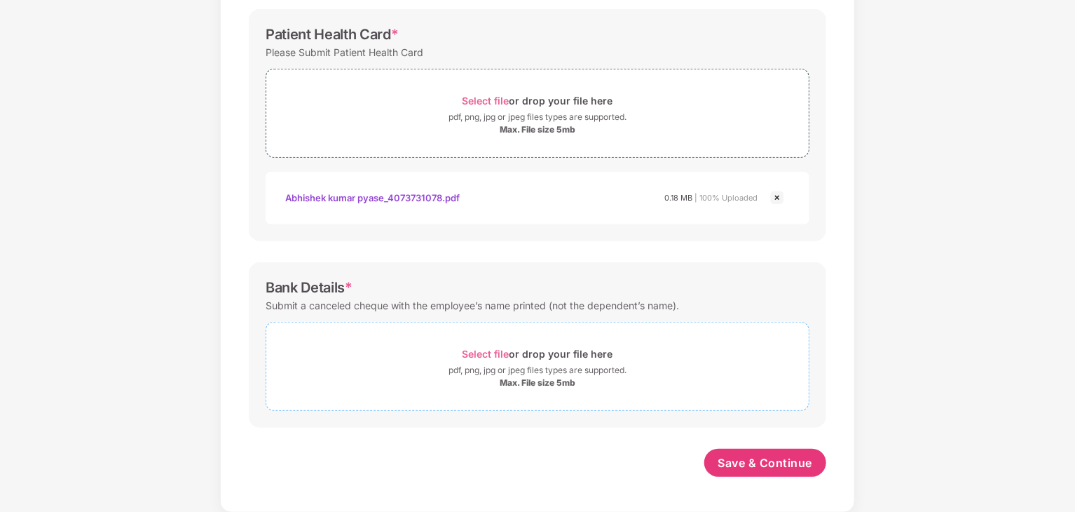
click at [465, 350] on span "Select file" at bounding box center [486, 354] width 47 height 12
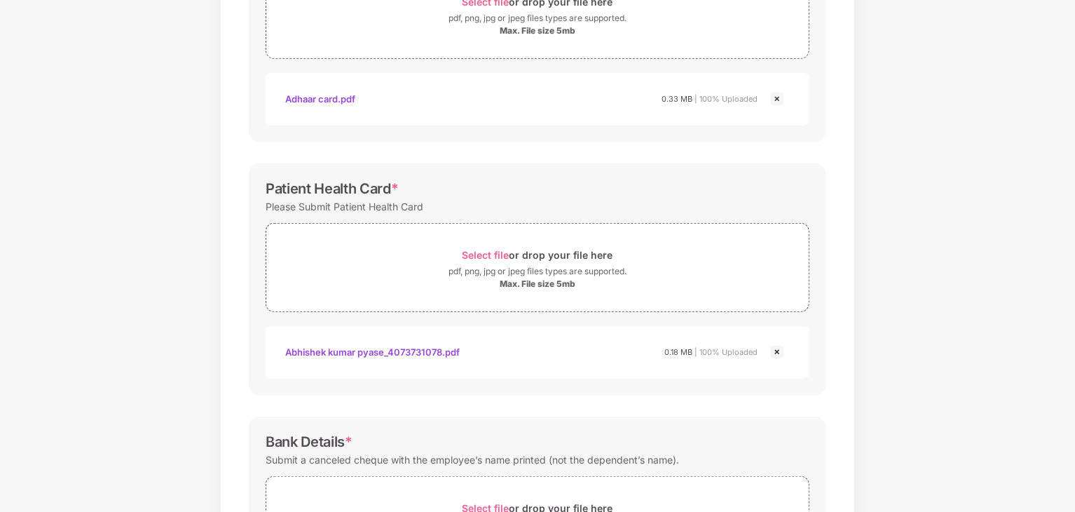
scroll to position [525, 0]
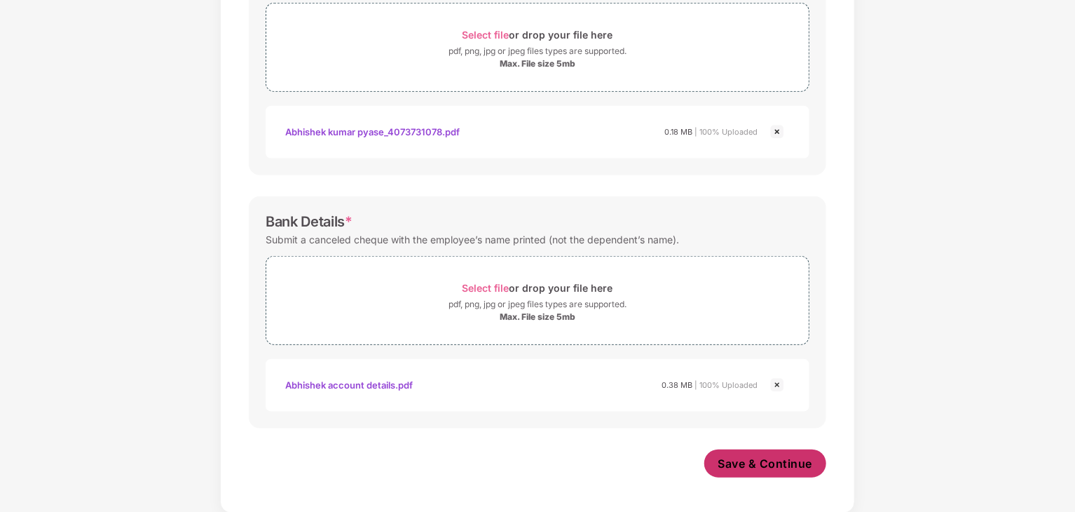
click at [760, 464] on span "Save & Continue" at bounding box center [765, 463] width 95 height 15
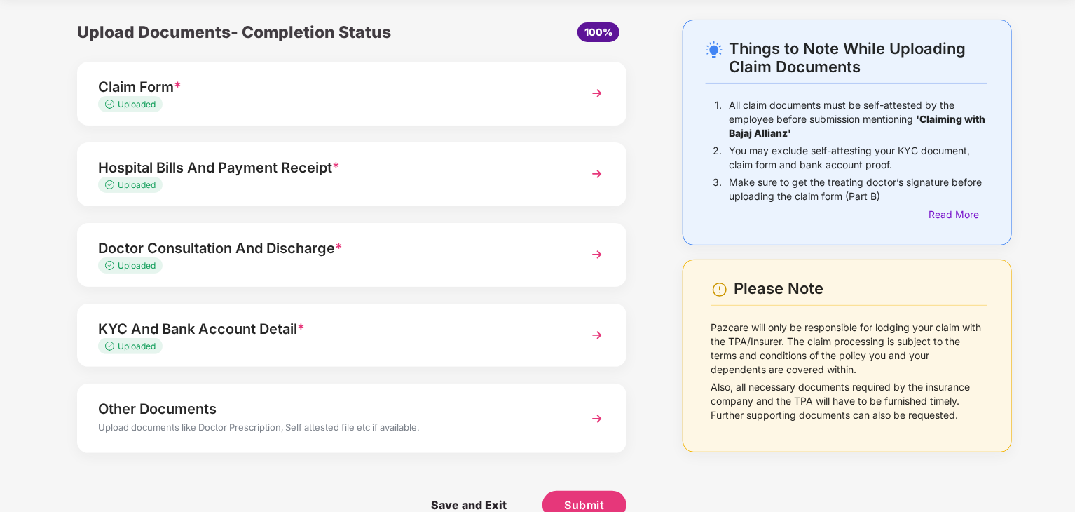
scroll to position [74, 0]
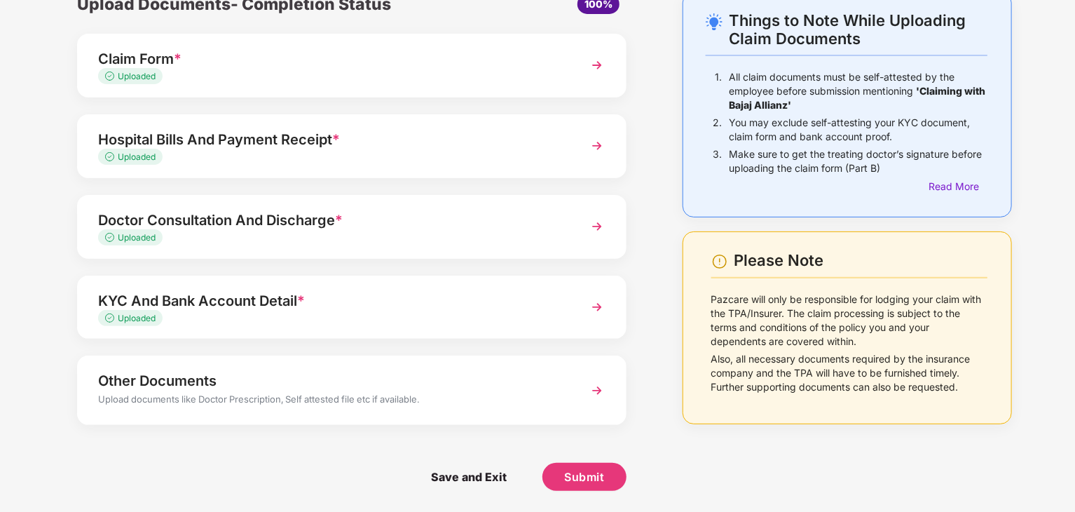
click at [593, 385] on img at bounding box center [597, 390] width 25 height 25
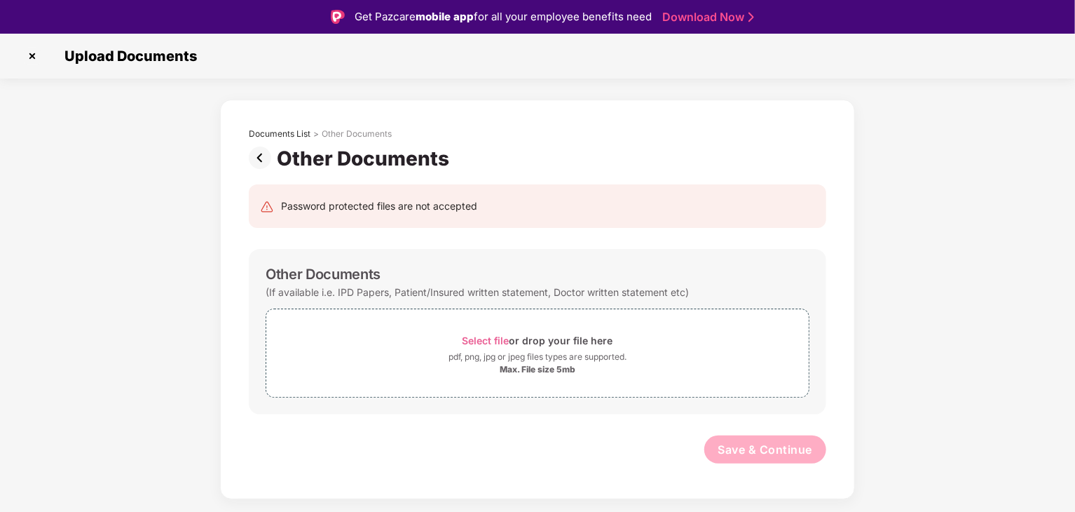
scroll to position [0, 0]
click at [484, 334] on span "Select file" at bounding box center [486, 340] width 47 height 12
click at [263, 160] on img at bounding box center [263, 157] width 28 height 22
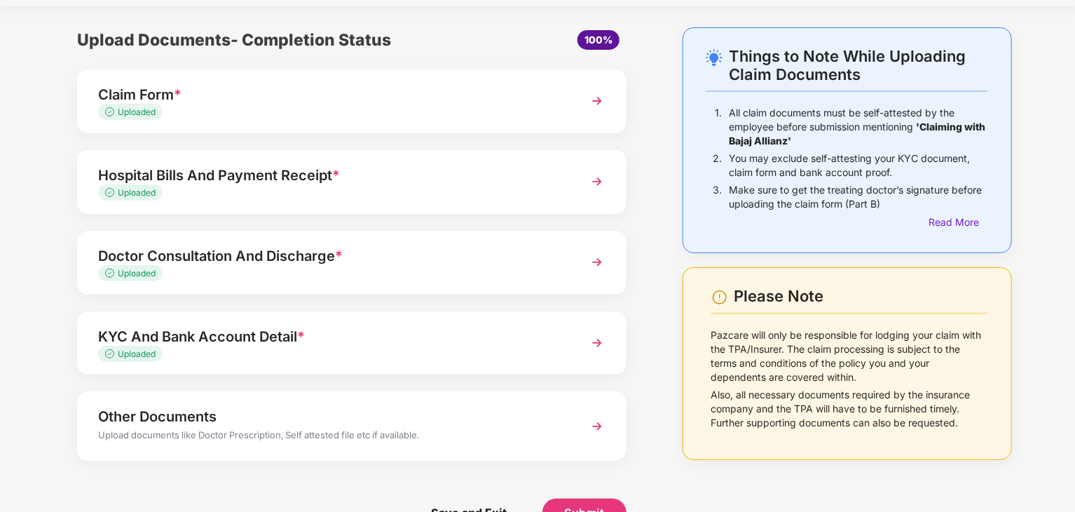
scroll to position [74, 0]
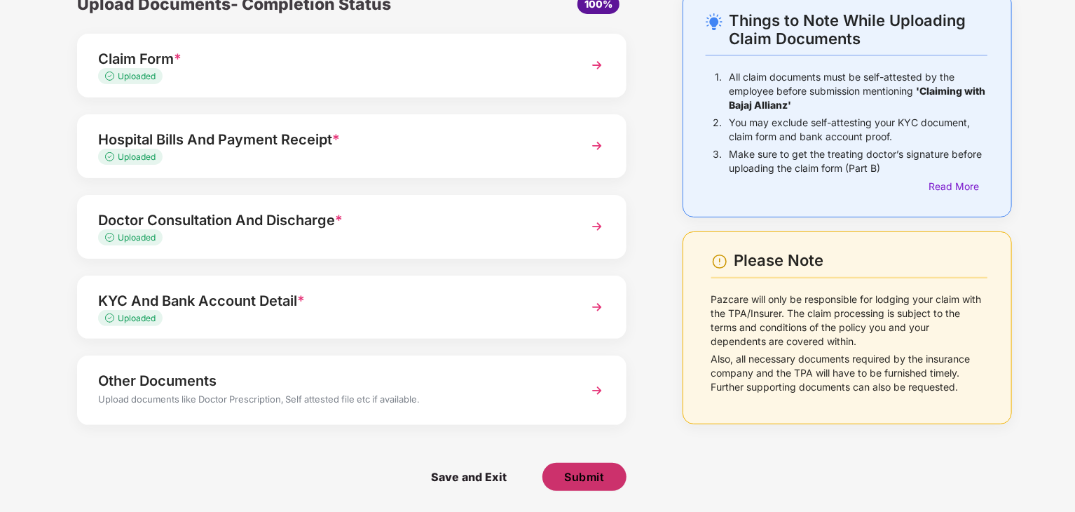
click at [603, 472] on span "Submit" at bounding box center [584, 476] width 40 height 15
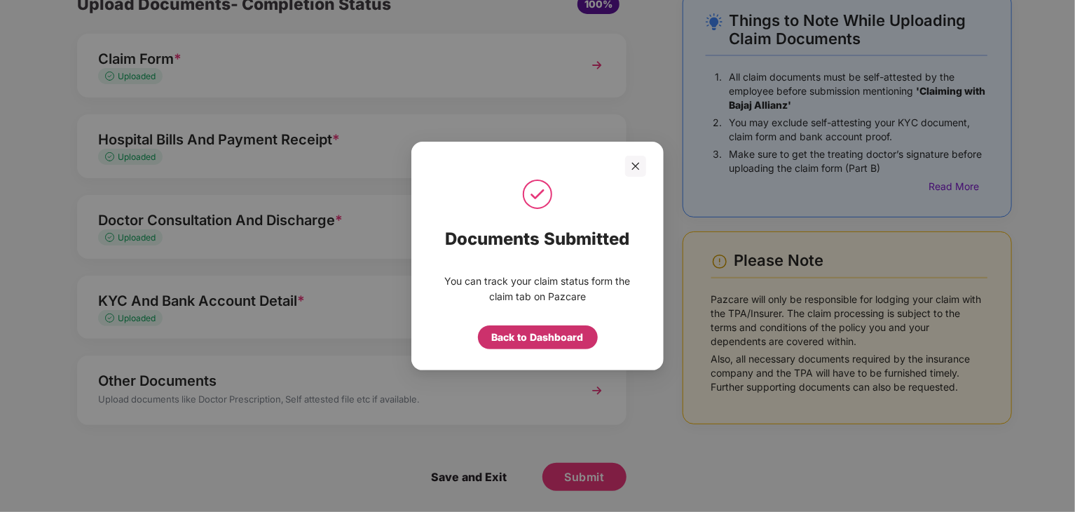
click at [526, 339] on div "Back to Dashboard" at bounding box center [538, 336] width 92 height 15
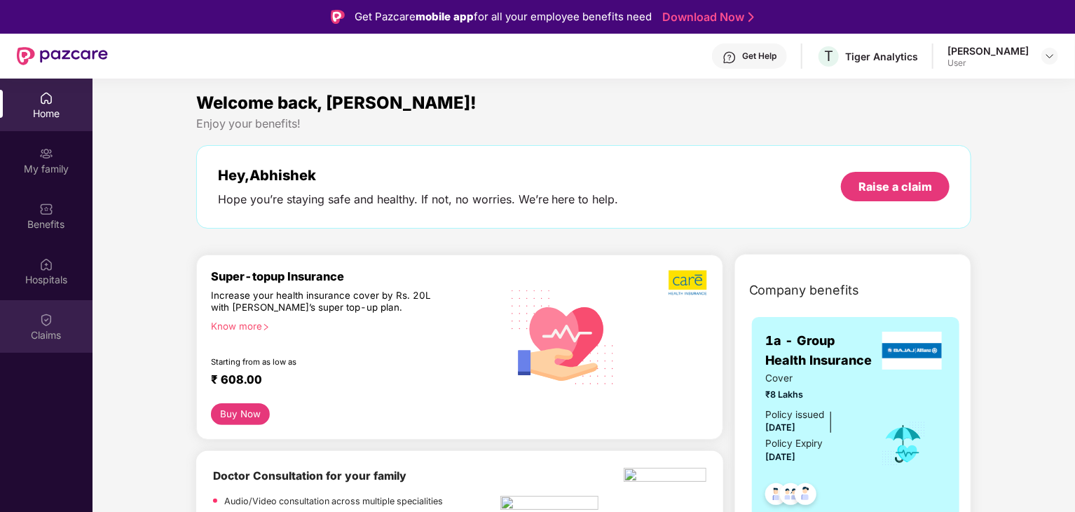
click at [52, 332] on div "Claims" at bounding box center [46, 335] width 93 height 14
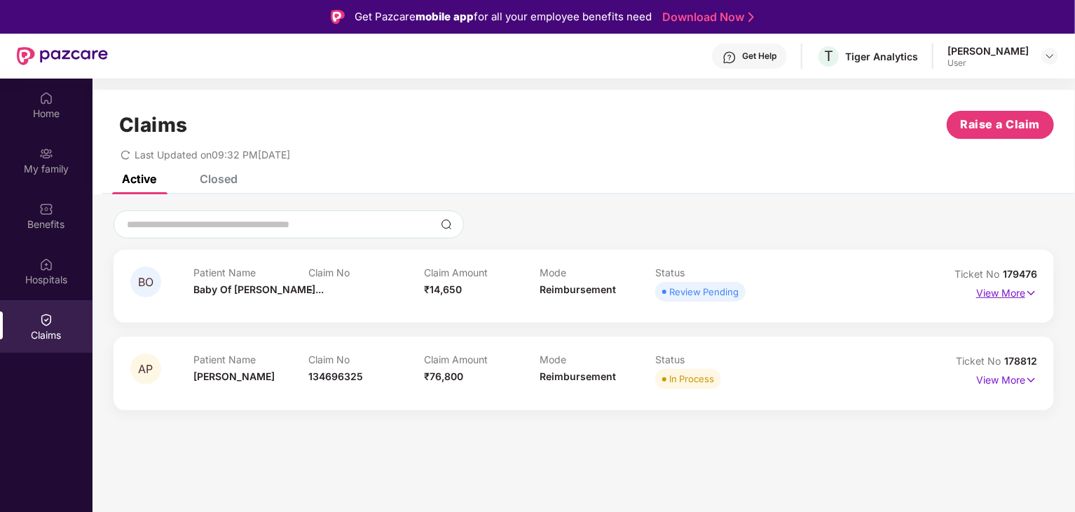
click at [992, 298] on p "View More" at bounding box center [1006, 291] width 61 height 19
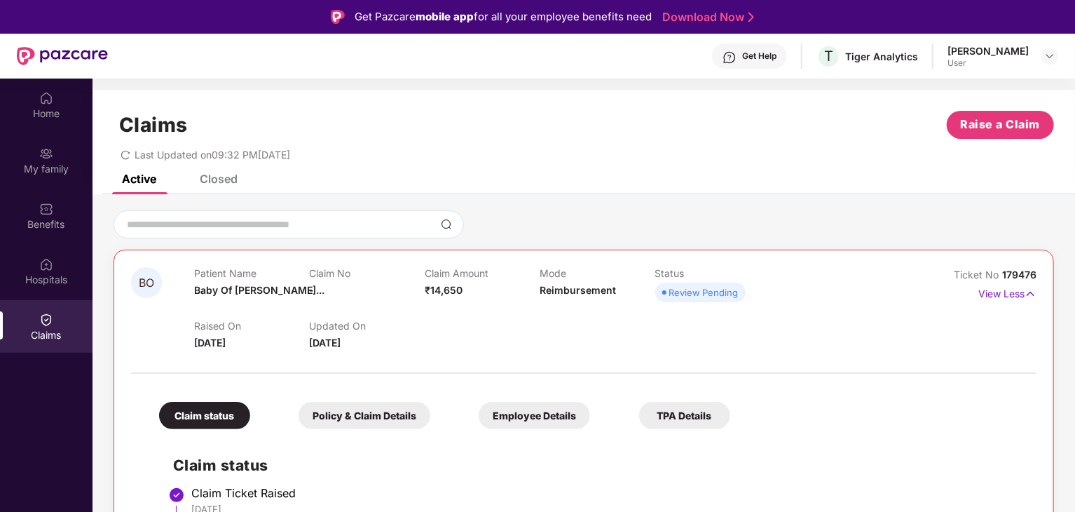
scroll to position [182, 0]
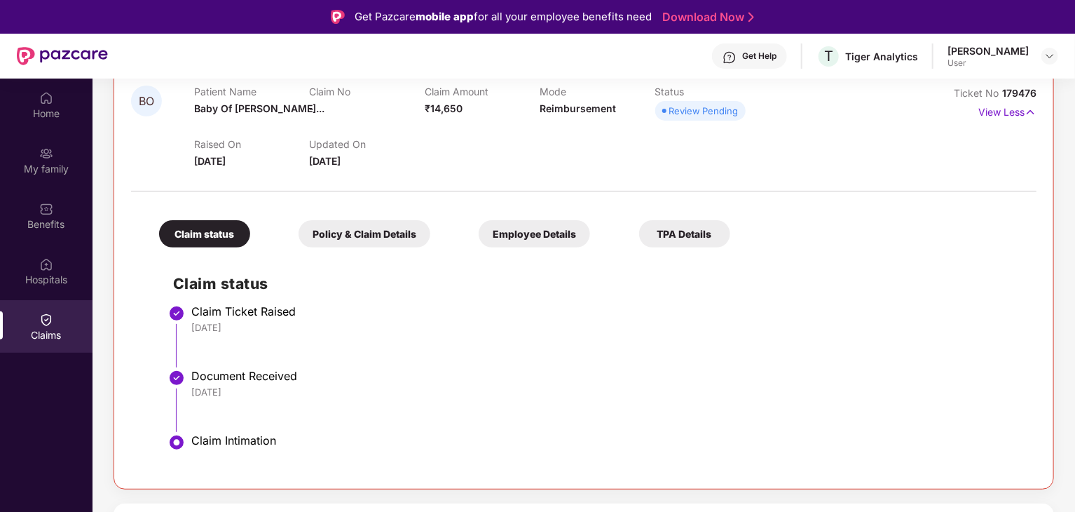
click at [402, 232] on div "Policy & Claim Details" at bounding box center [365, 233] width 132 height 27
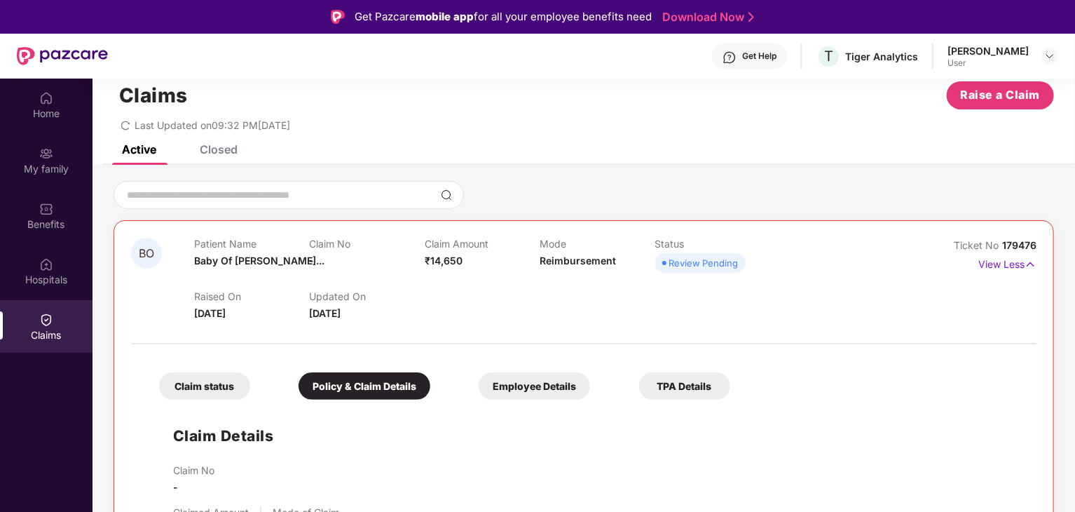
scroll to position [18, 0]
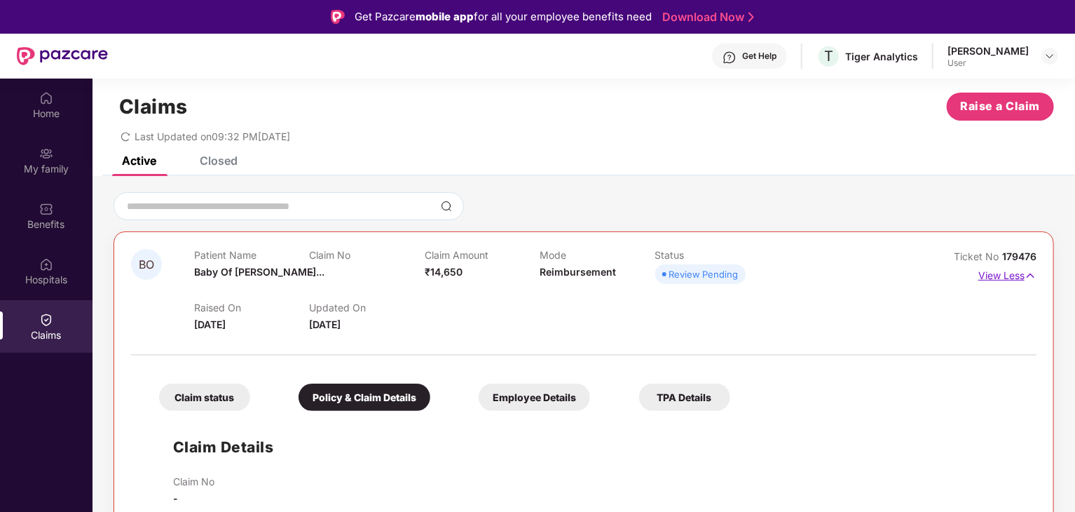
click at [1025, 274] on img at bounding box center [1031, 275] width 12 height 15
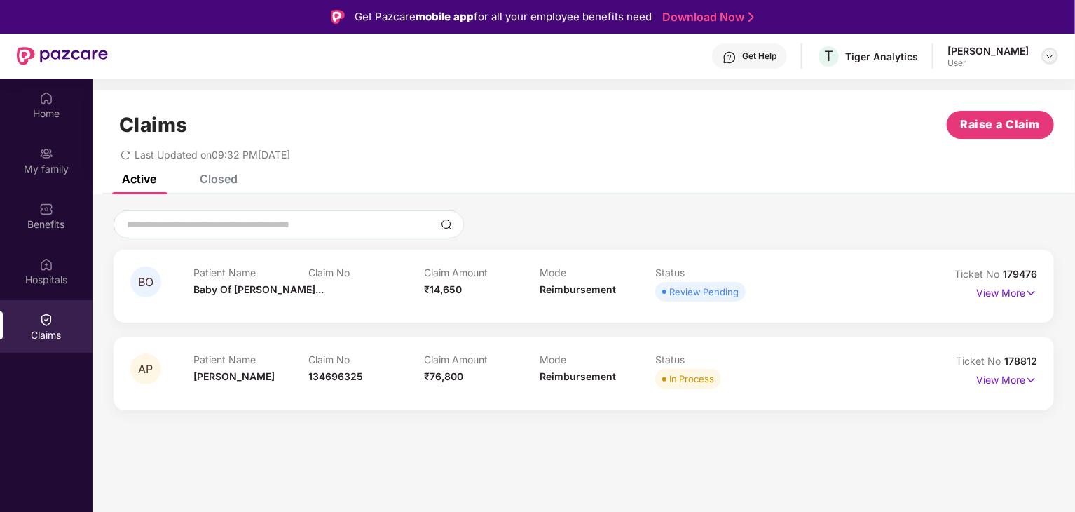
click at [1055, 57] on img at bounding box center [1049, 55] width 11 height 11
click at [695, 135] on div "Claims Raise a Claim" at bounding box center [584, 125] width 941 height 28
